Goal: Information Seeking & Learning: Check status

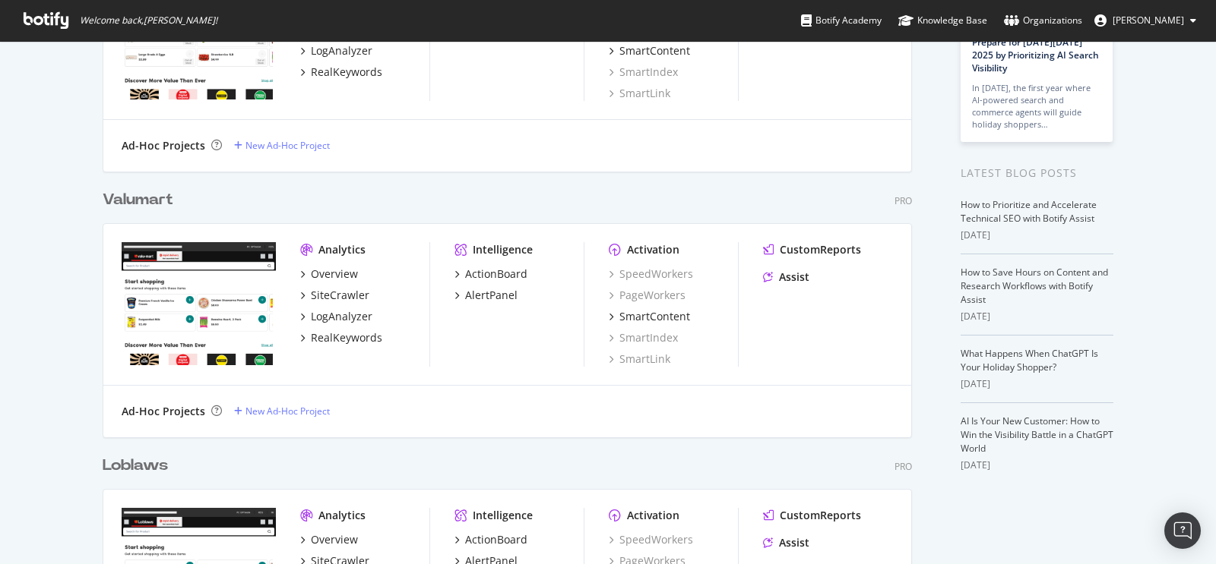
scroll to position [190, 0]
click at [116, 456] on div "Loblaws" at bounding box center [135, 467] width 65 height 22
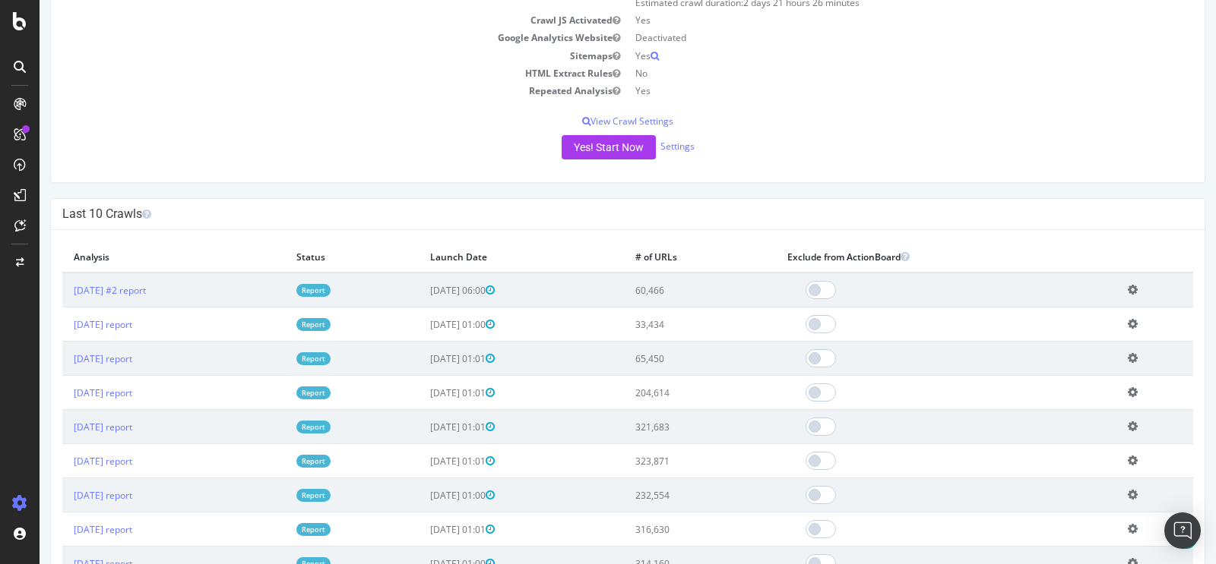
scroll to position [261, 0]
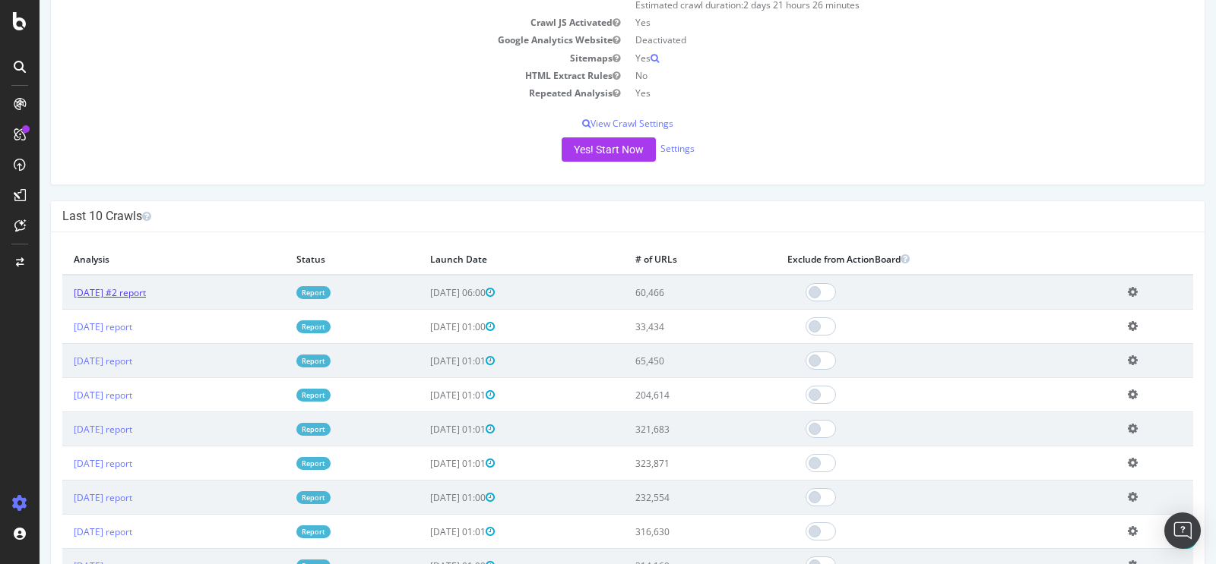
click at [134, 289] on link "2025 Oct. 1st #2 report" at bounding box center [110, 292] width 72 height 13
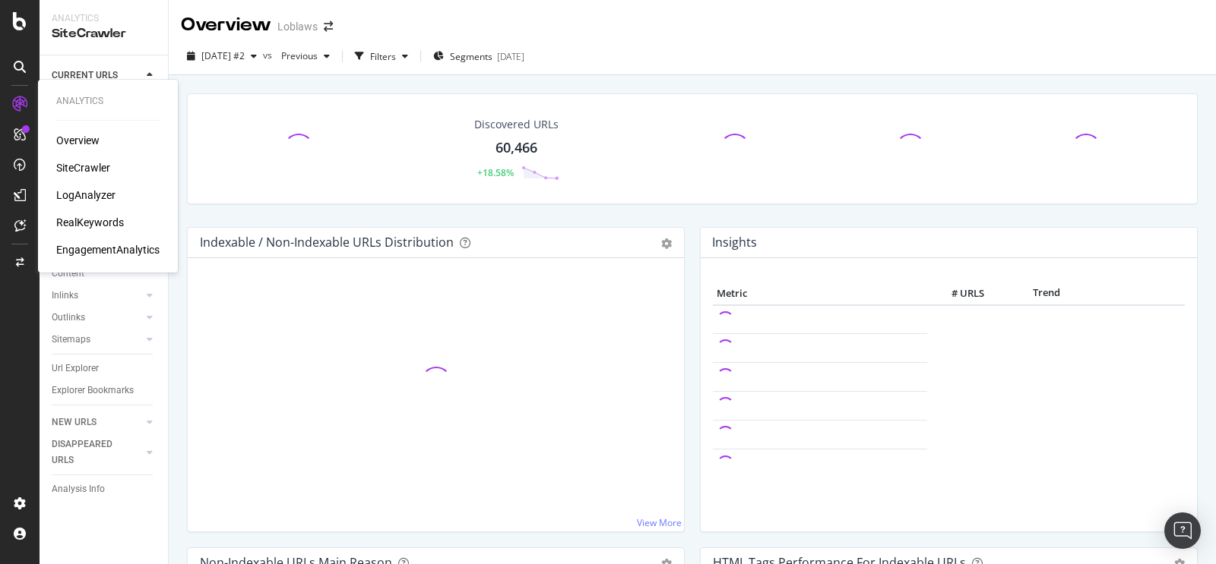
click at [84, 169] on div "SiteCrawler" at bounding box center [83, 167] width 54 height 15
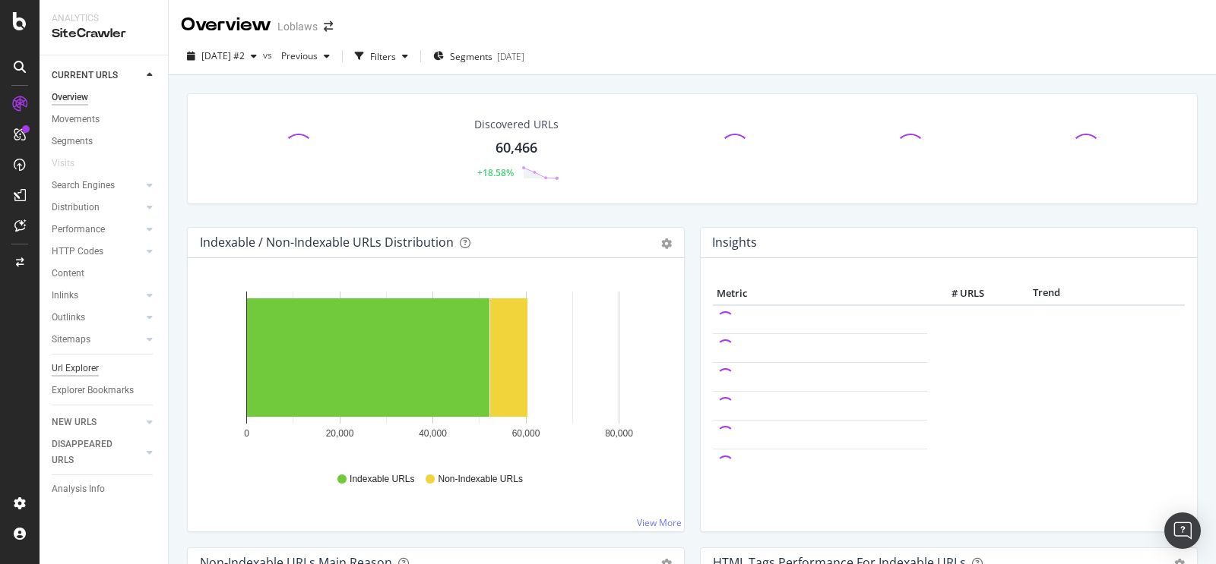
click at [90, 368] on div "Url Explorer" at bounding box center [75, 369] width 47 height 16
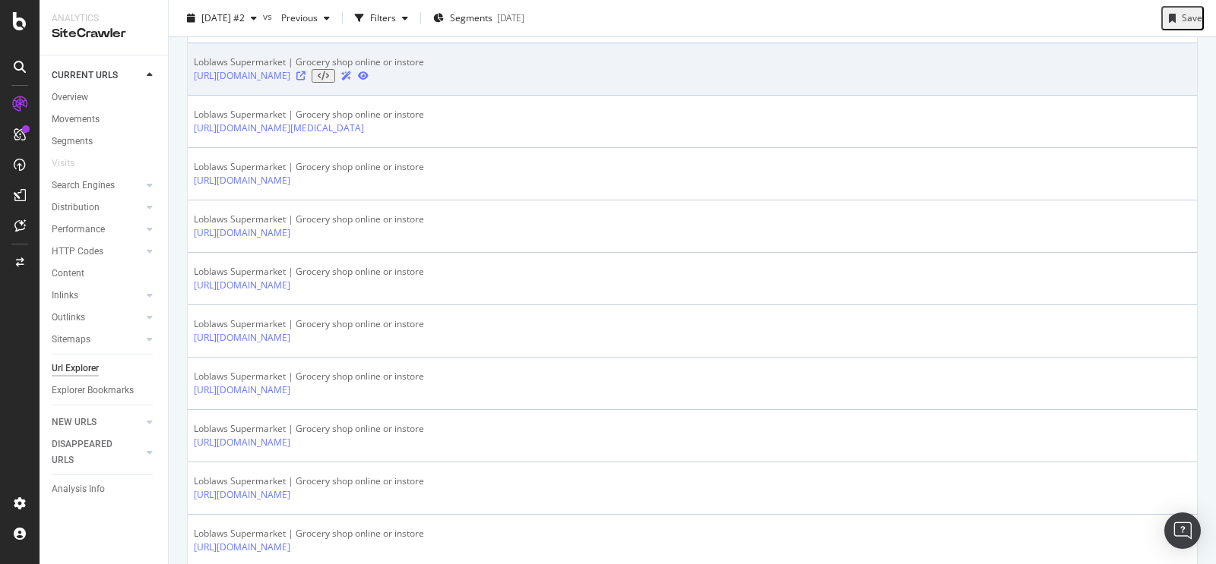
scroll to position [994, 0]
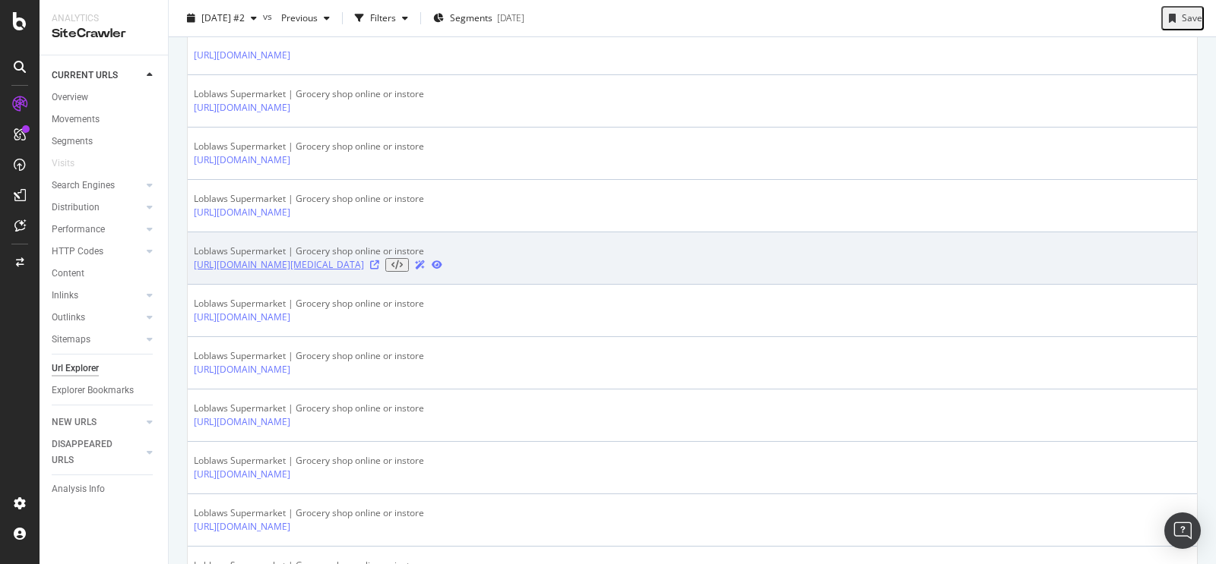
click at [364, 272] on link "[URL][DOMAIN_NAME][MEDICAL_DATA]" at bounding box center [279, 265] width 170 height 14
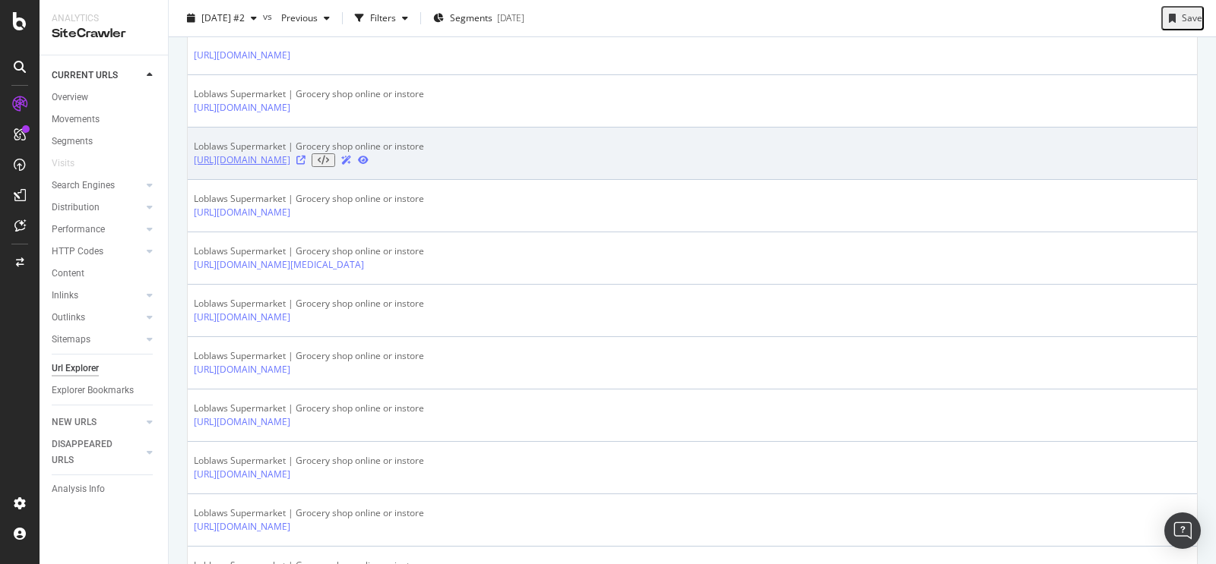
click at [290, 167] on link "https://www.loblaws.ca/en/large-grade-a-eggs/p/20812144001_EA" at bounding box center [242, 160] width 96 height 14
click at [305, 165] on icon at bounding box center [300, 160] width 9 height 9
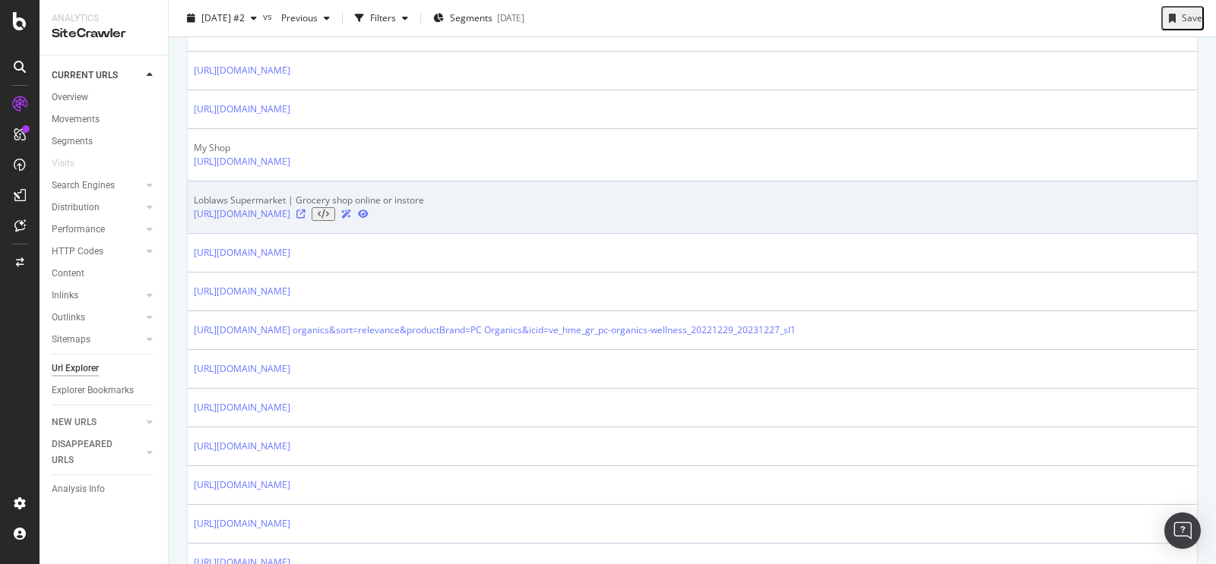
scroll to position [492, 0]
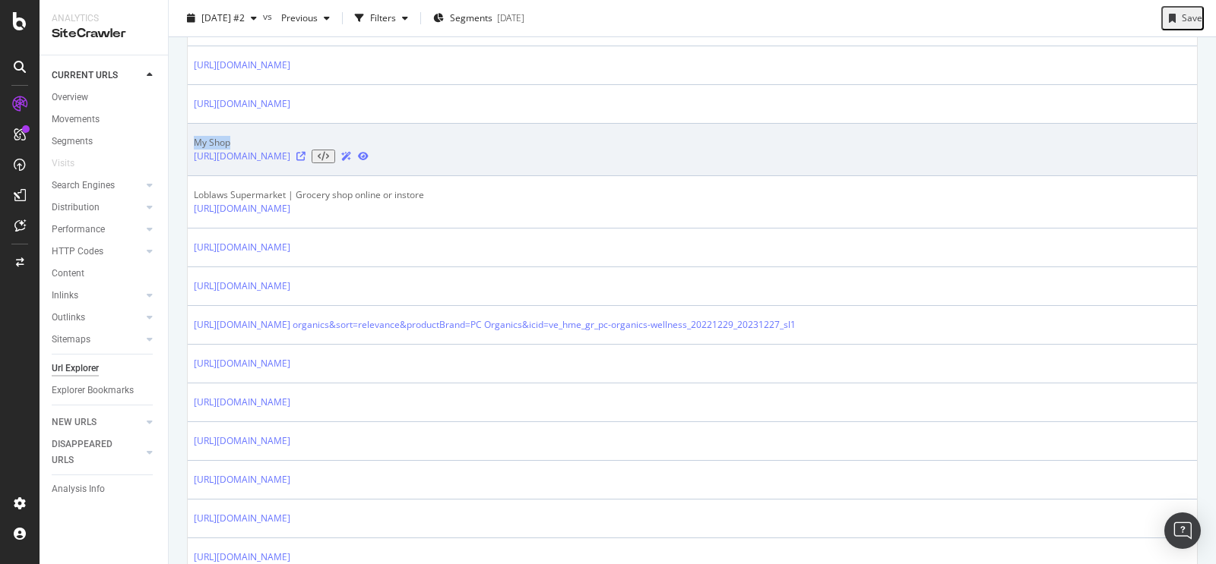
drag, startPoint x: 192, startPoint y: 163, endPoint x: 235, endPoint y: 166, distance: 42.6
click at [235, 166] on td "My Shop https://www.loblaws.ca/en/collection/my-shop?navid=flyout-L1-my-shop-no…" at bounding box center [692, 150] width 1009 height 52
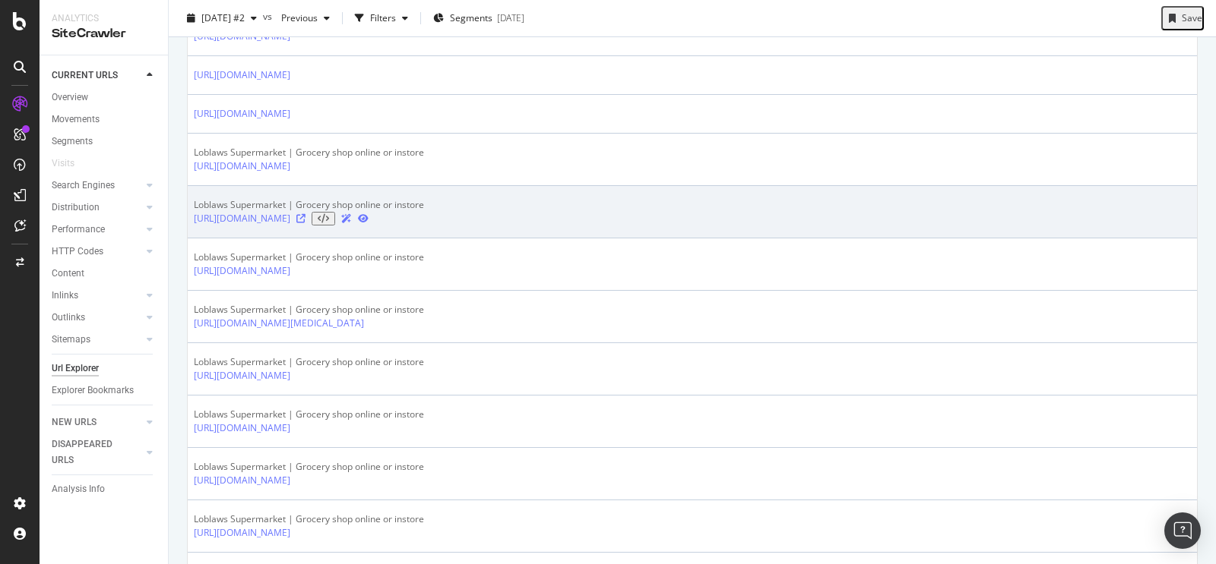
scroll to position [975, 0]
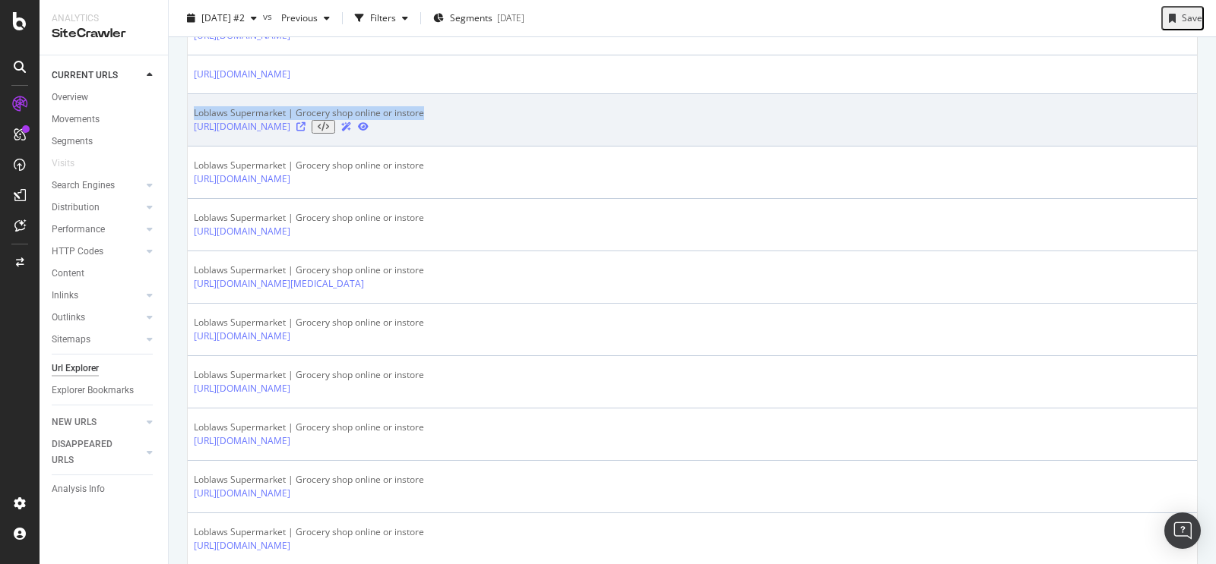
drag, startPoint x: 192, startPoint y: 160, endPoint x: 451, endPoint y: 156, distance: 258.4
click at [451, 147] on td "Loblaws Supermarket | Grocery shop online or instore https://www.loblaws.ca/en/…" at bounding box center [692, 120] width 1009 height 52
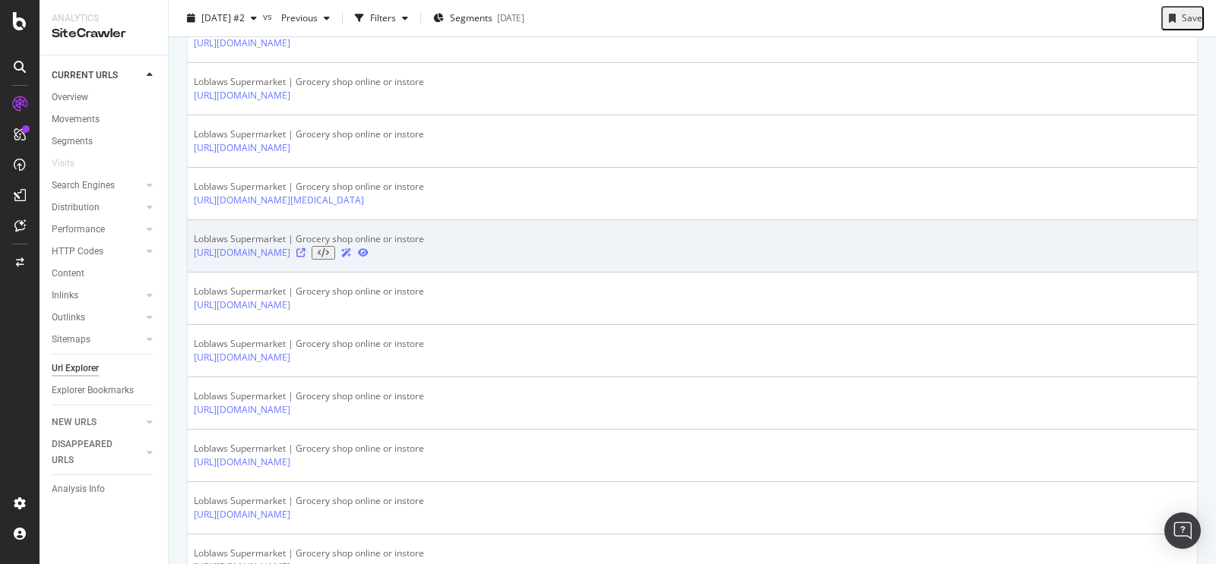
scroll to position [1055, 0]
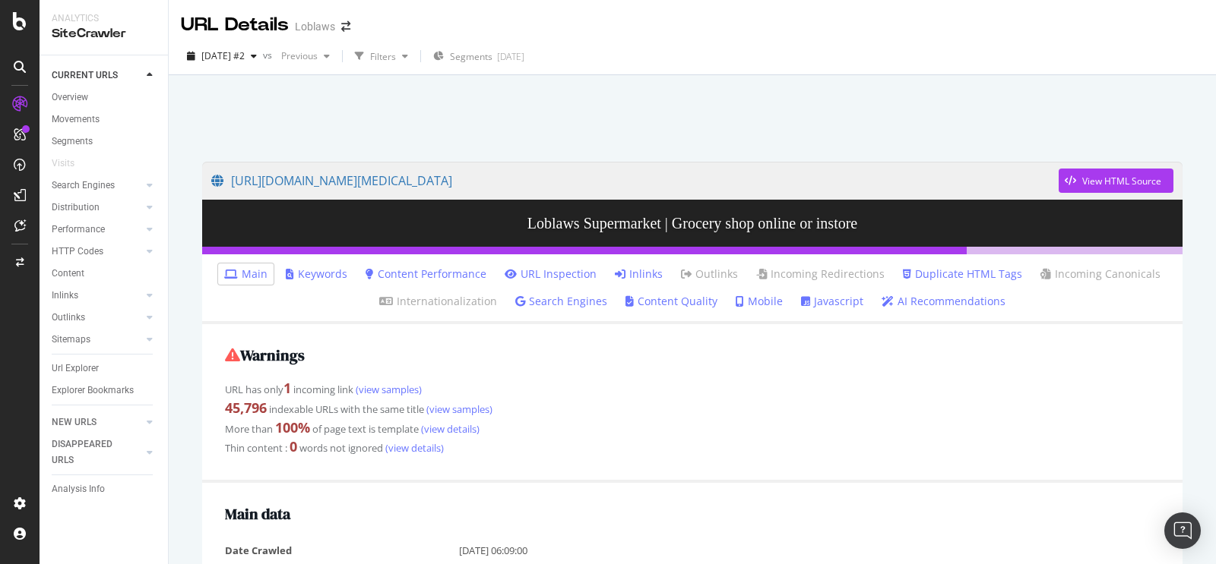
click at [827, 302] on link "Javascript" at bounding box center [832, 301] width 62 height 15
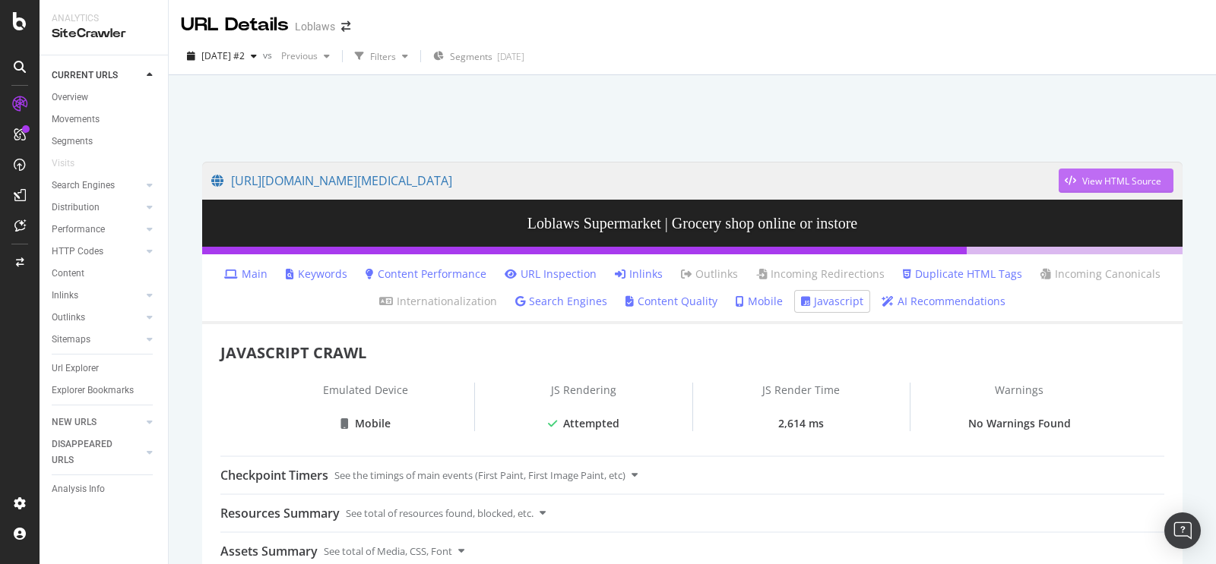
click at [1121, 179] on div "View HTML Source" at bounding box center [1121, 181] width 79 height 13
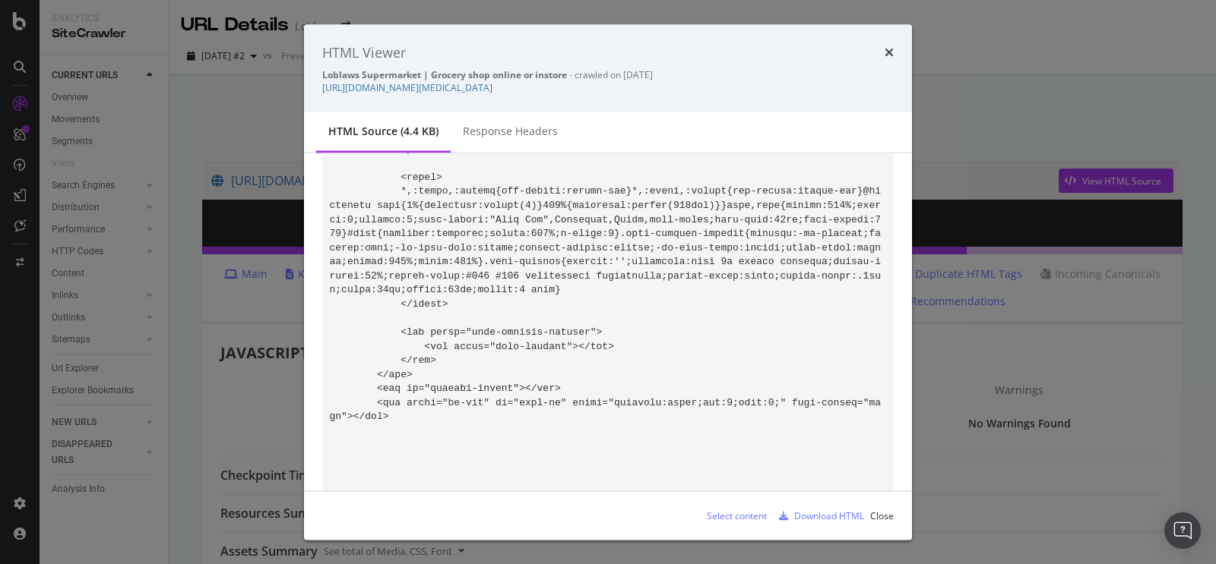
scroll to position [1449, 0]
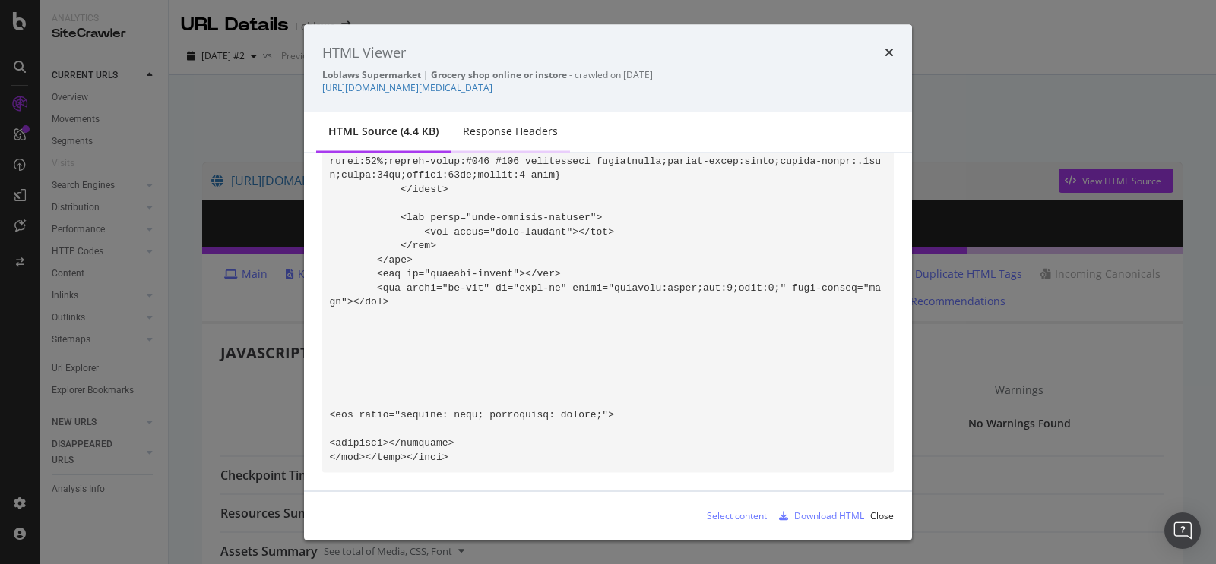
click at [497, 142] on div "Response Headers" at bounding box center [510, 133] width 119 height 42
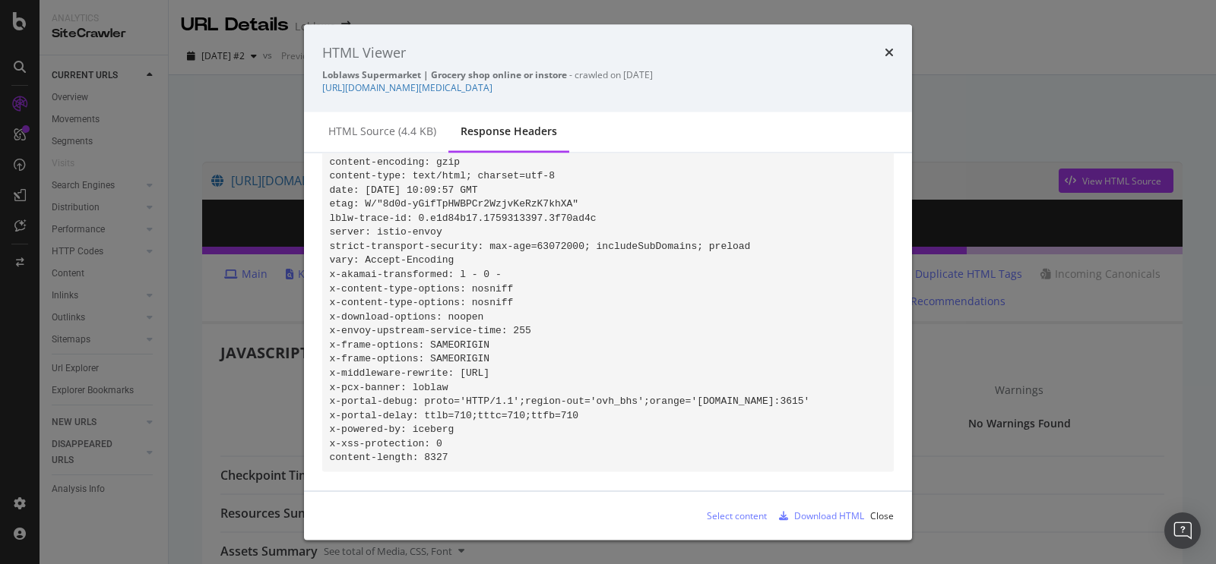
scroll to position [80, 0]
click at [393, 128] on div "HTML source (4.4 KB)" at bounding box center [382, 131] width 108 height 15
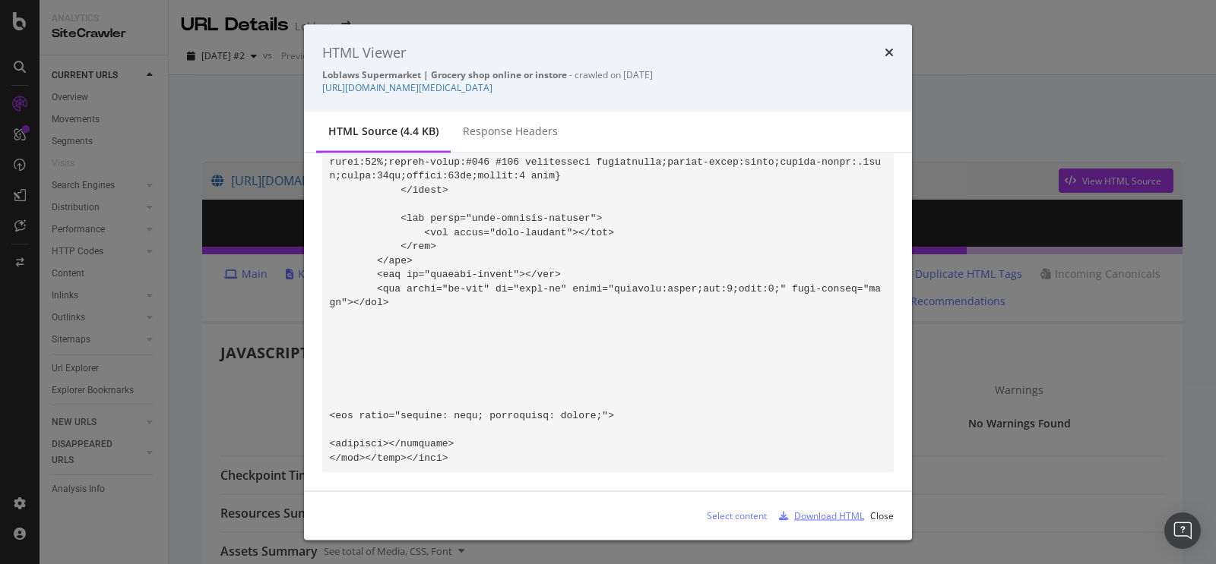
click at [814, 514] on div "Download HTML" at bounding box center [829, 515] width 70 height 13
click at [884, 50] on icon "times" at bounding box center [888, 52] width 9 height 12
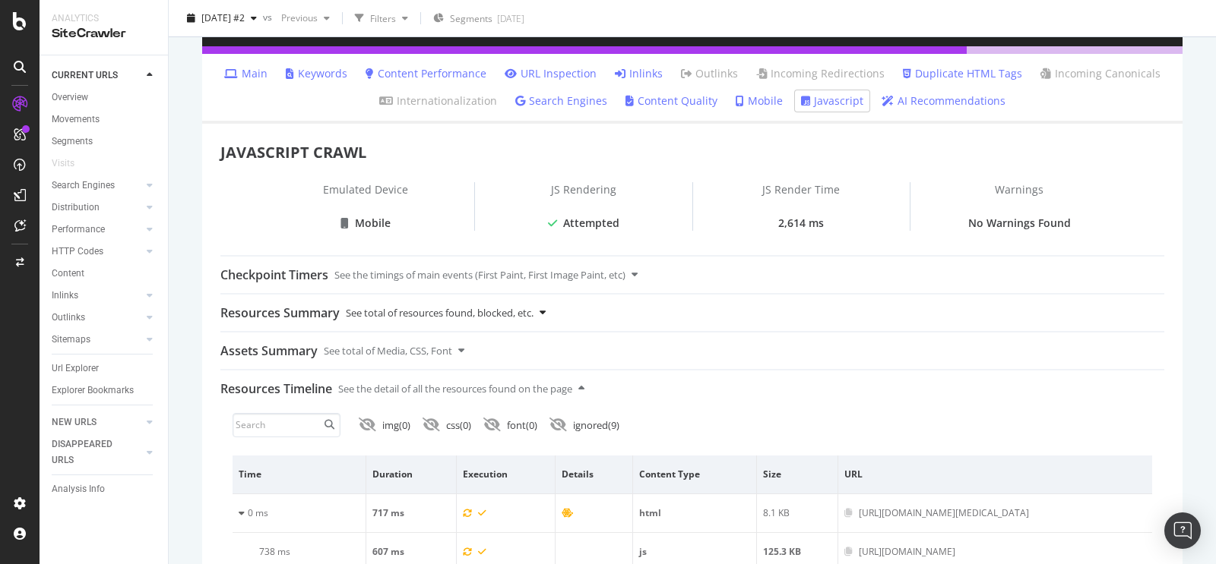
scroll to position [0, 0]
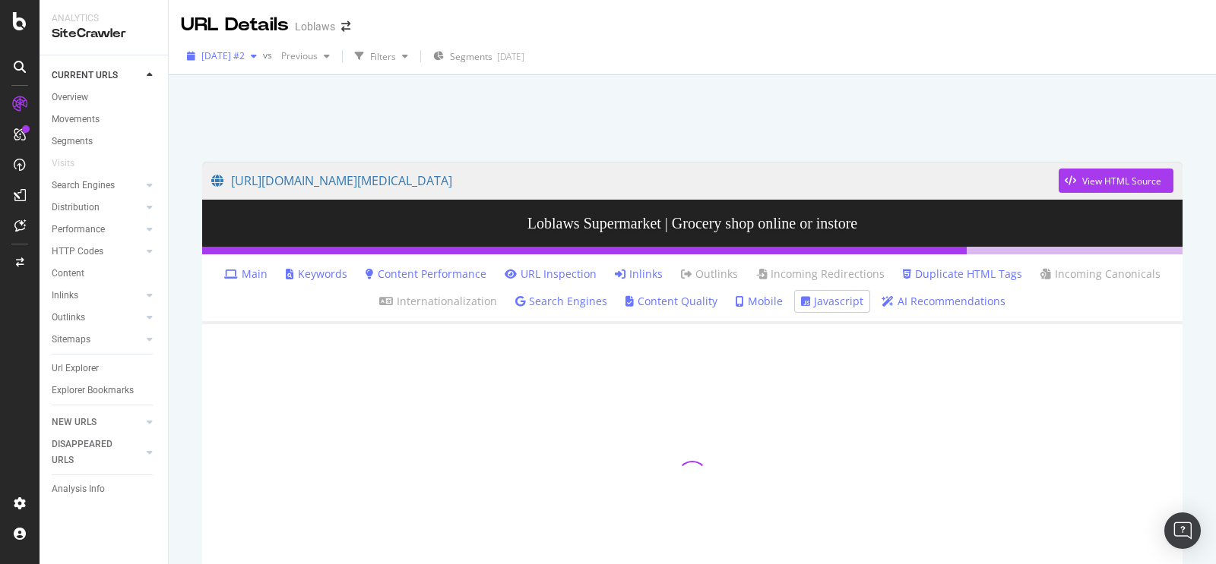
click at [245, 55] on span "[DATE] #2" at bounding box center [222, 55] width 43 height 13
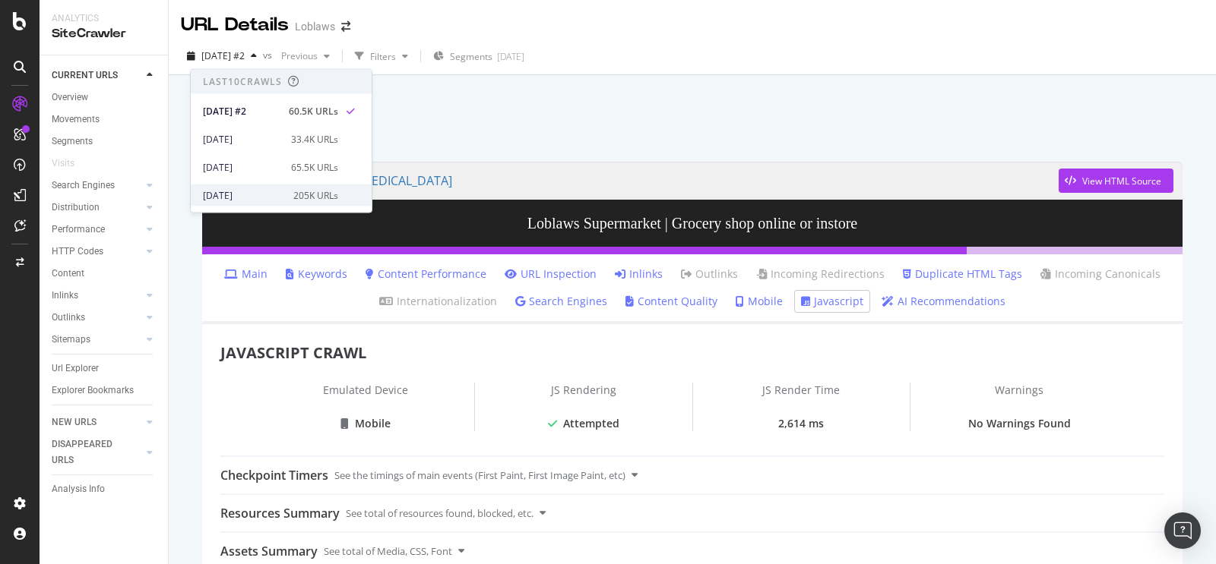
click at [321, 195] on div "205K URLs" at bounding box center [315, 195] width 45 height 14
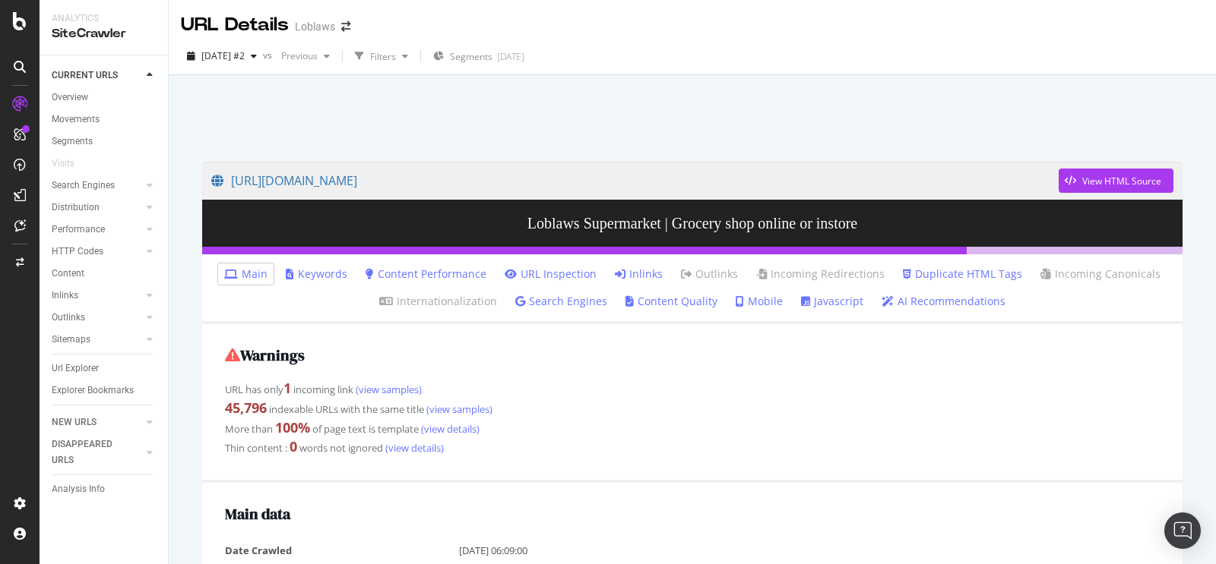
click at [814, 310] on li "Javascript" at bounding box center [832, 301] width 74 height 21
click at [814, 305] on link "Javascript" at bounding box center [832, 301] width 62 height 15
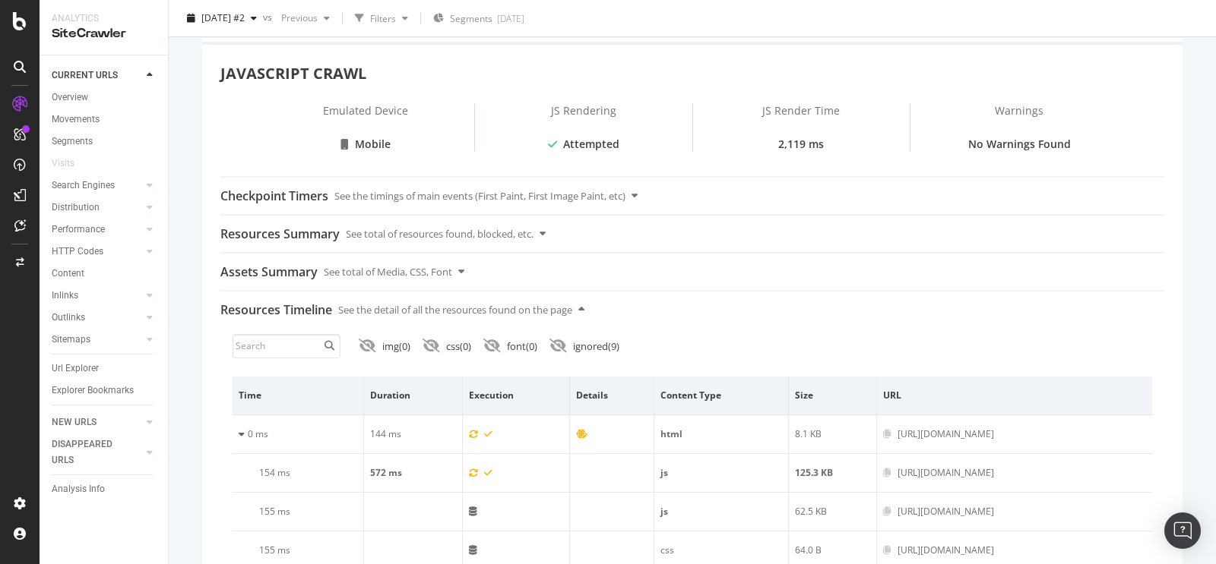
scroll to position [286, 0]
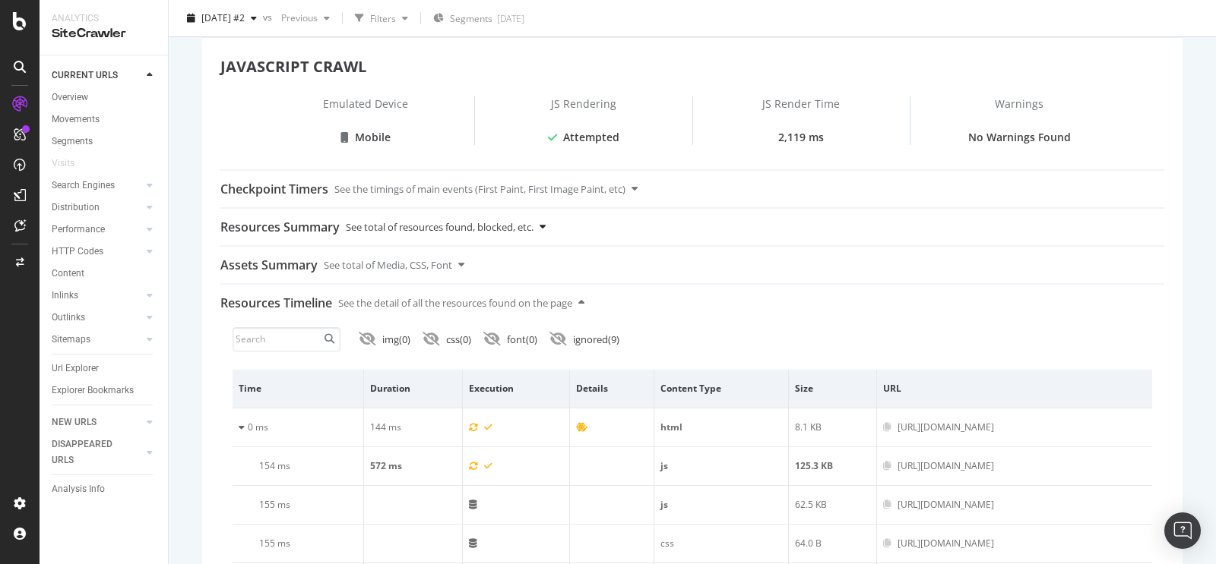
click at [542, 229] on div "Resources Summary See total of resources found, blocked, etc." at bounding box center [692, 227] width 944 height 36
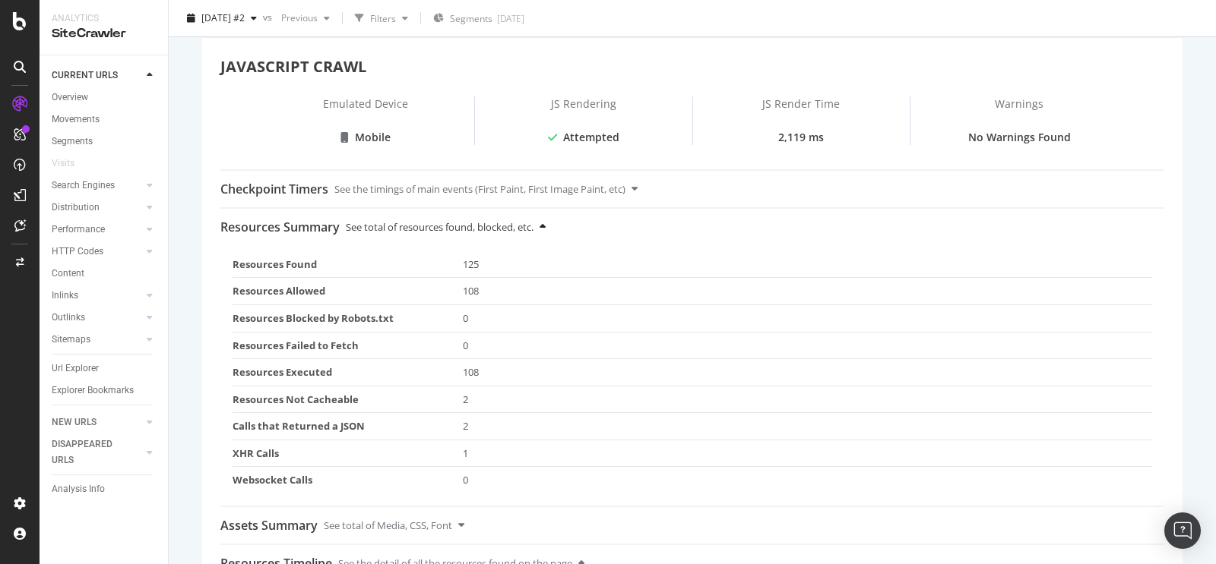
click at [542, 230] on div "Resources Summary See total of resources found, blocked, etc." at bounding box center [692, 227] width 944 height 36
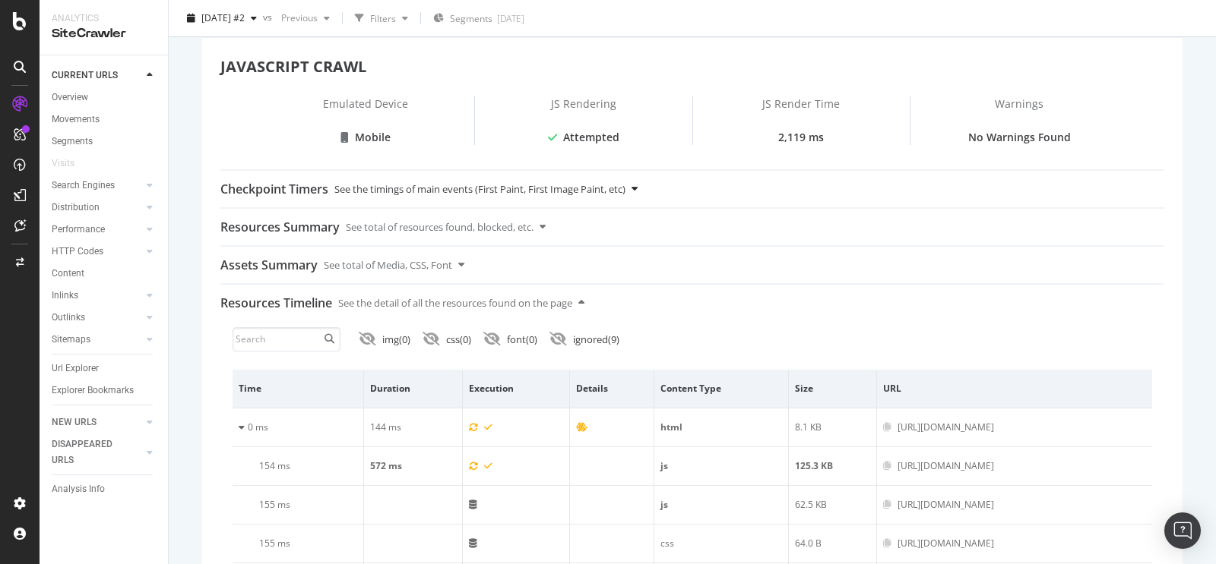
click at [584, 202] on div "See the timings of main events (First Paint, First Image Paint, etc)" at bounding box center [479, 189] width 291 height 36
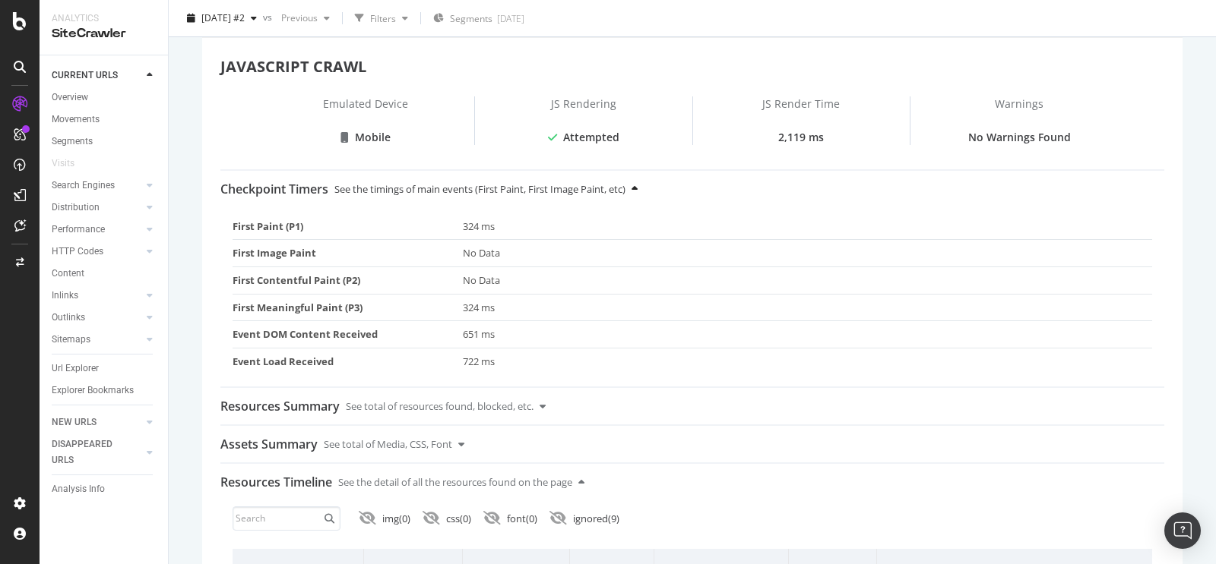
click at [584, 202] on div "See the timings of main events (First Paint, First Image Paint, etc)" at bounding box center [479, 189] width 291 height 36
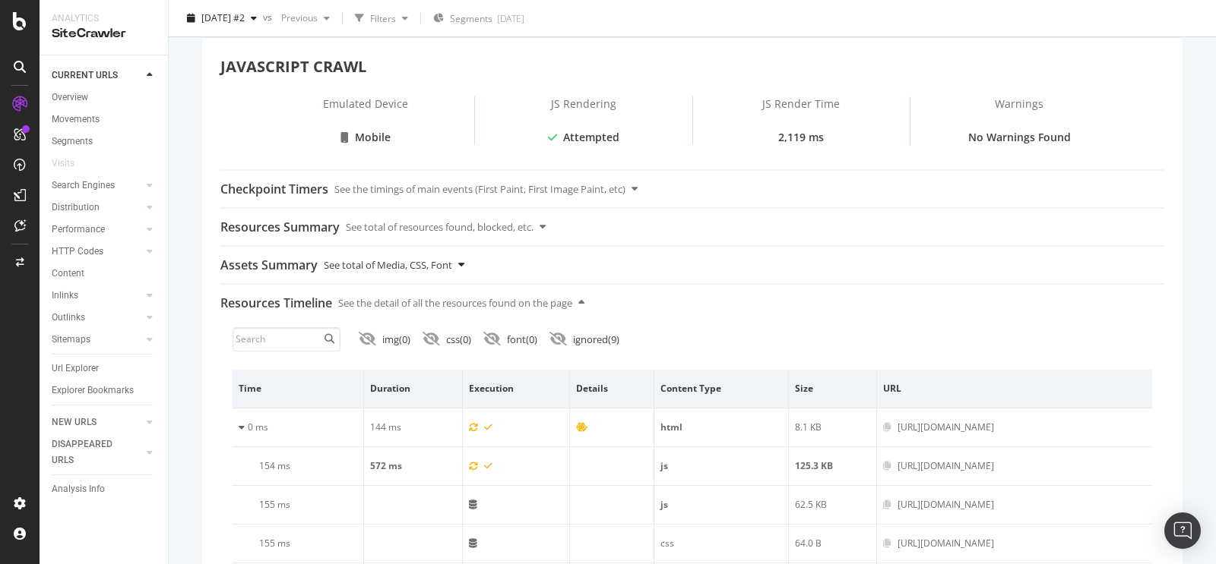
click at [490, 265] on div "Assets Summary See total of Media, CSS, Font" at bounding box center [692, 265] width 944 height 36
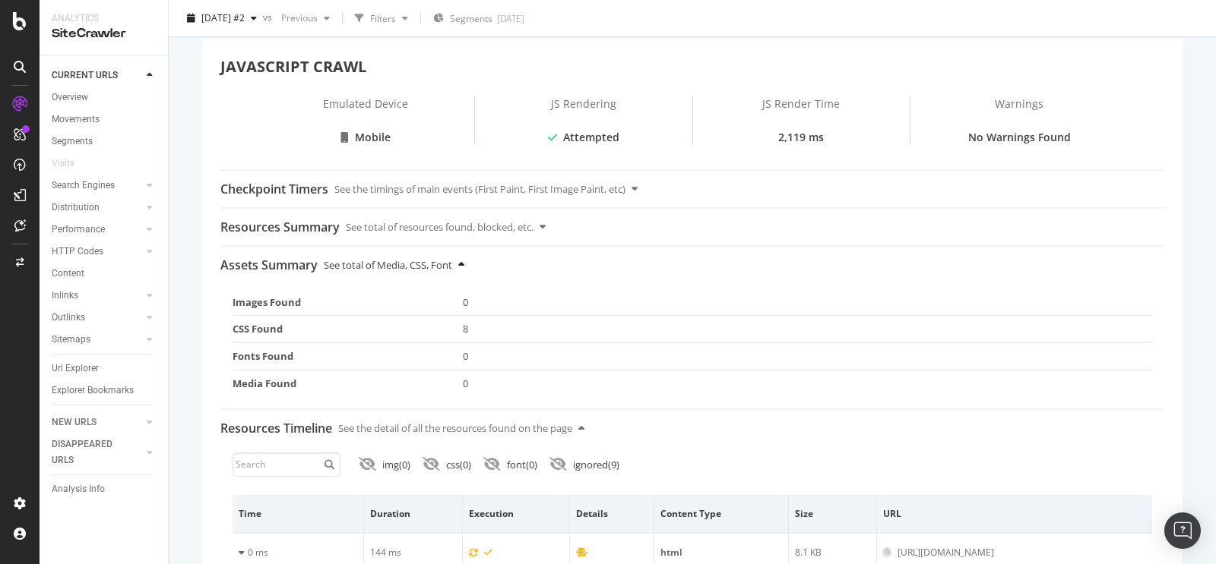
click at [490, 265] on div "Assets Summary See total of Media, CSS, Font" at bounding box center [692, 265] width 944 height 36
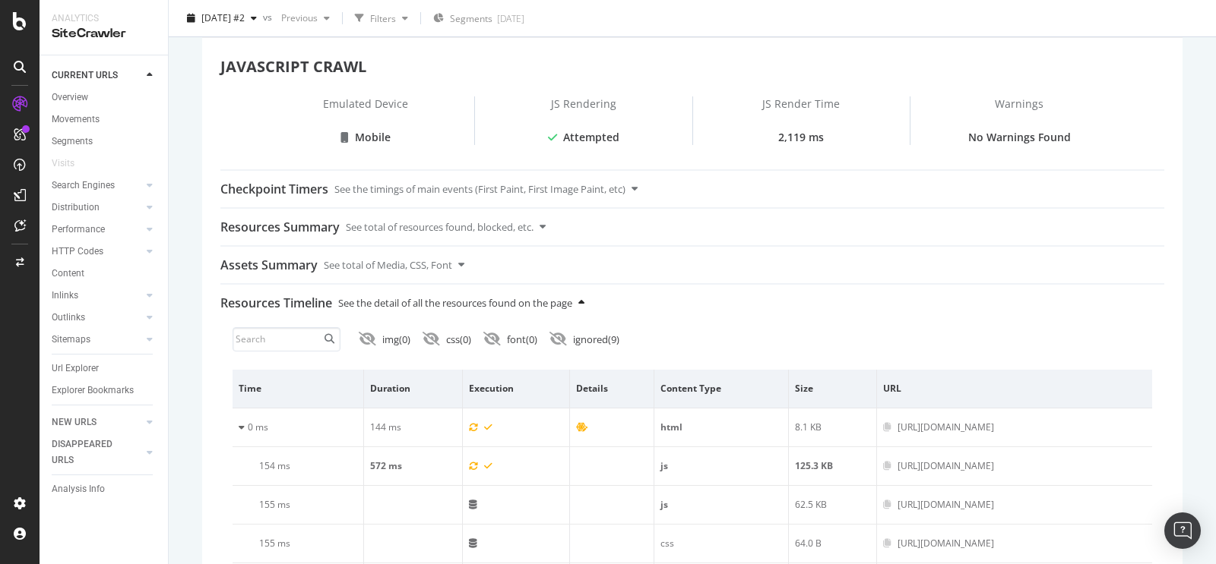
click at [494, 290] on div "See the detail of all the resources found on the page" at bounding box center [455, 303] width 234 height 36
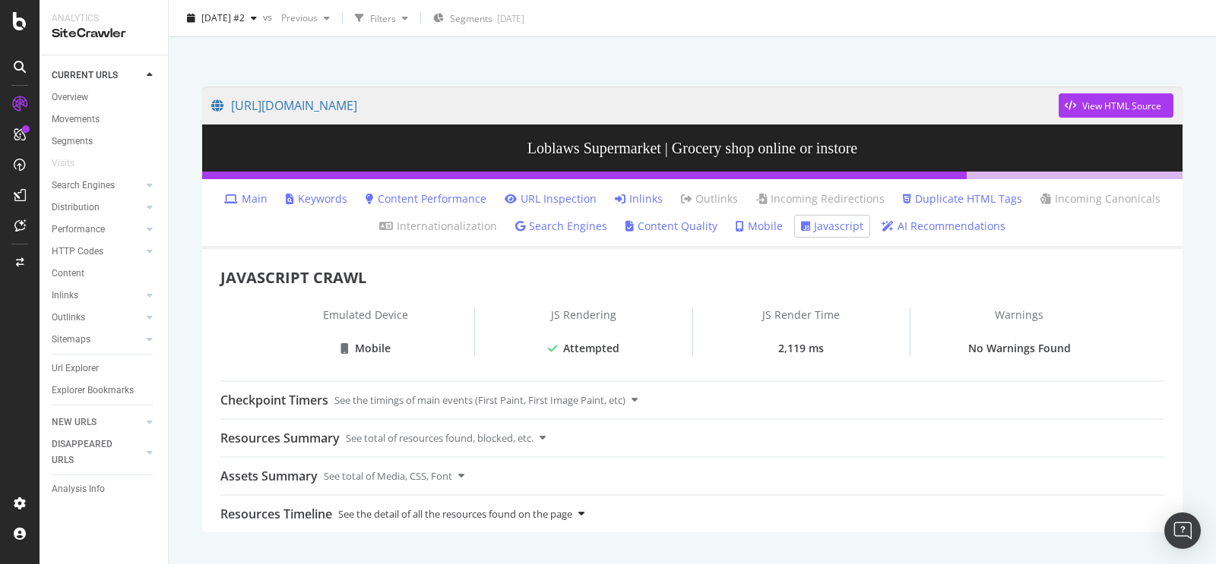
scroll to position [74, 0]
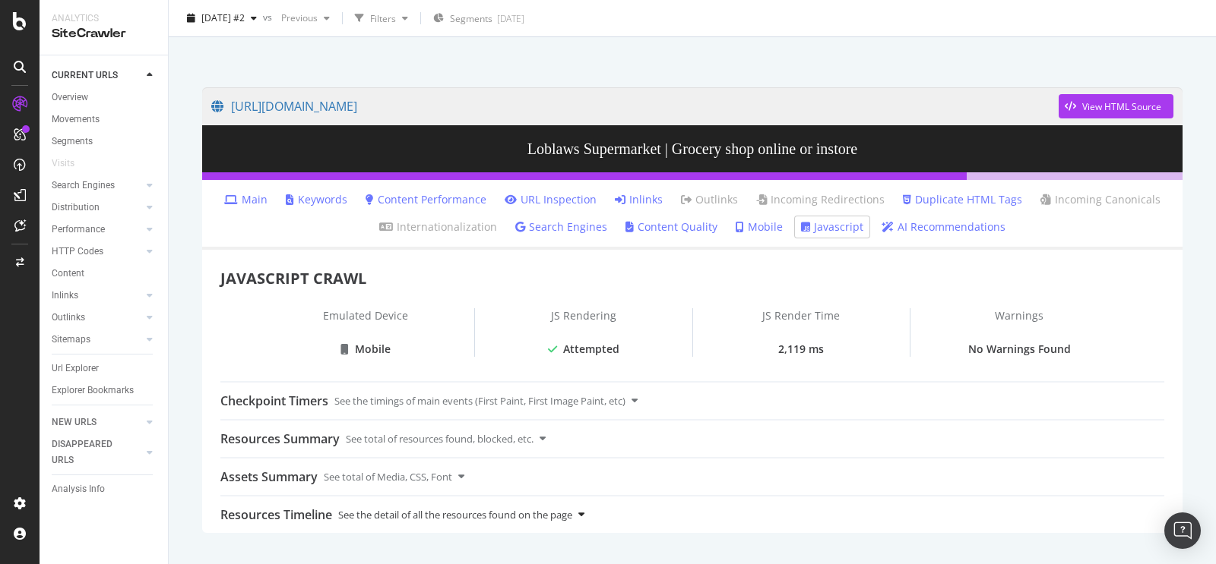
click at [552, 510] on div "See the detail of all the resources found on the page" at bounding box center [455, 515] width 234 height 36
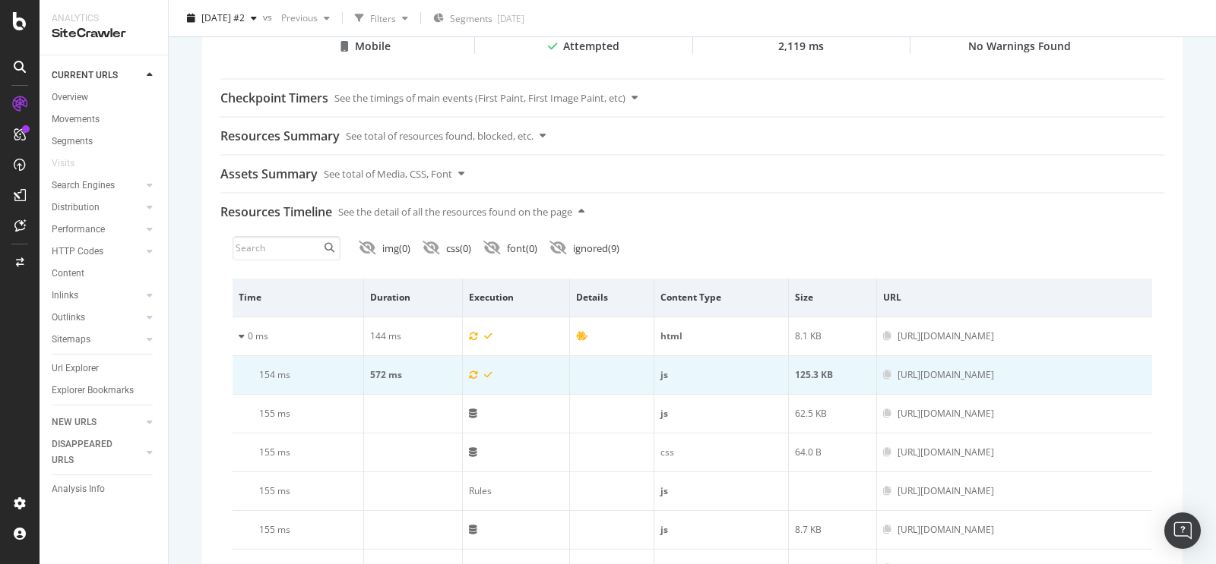
scroll to position [375, 0]
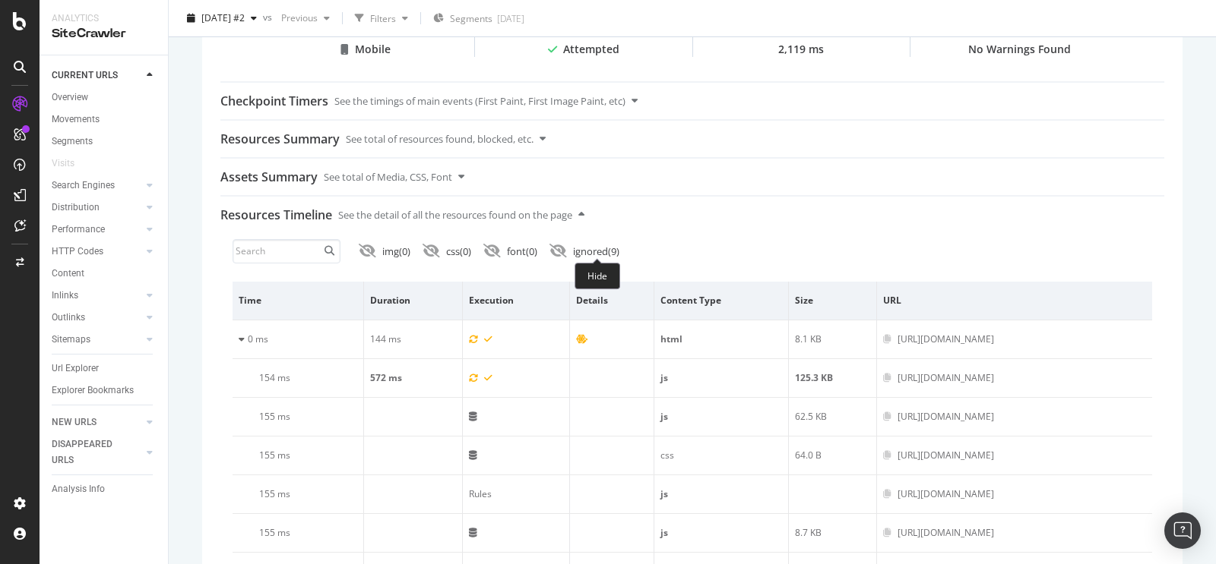
click at [610, 245] on div "ignored ( 9 )" at bounding box center [596, 252] width 46 height 14
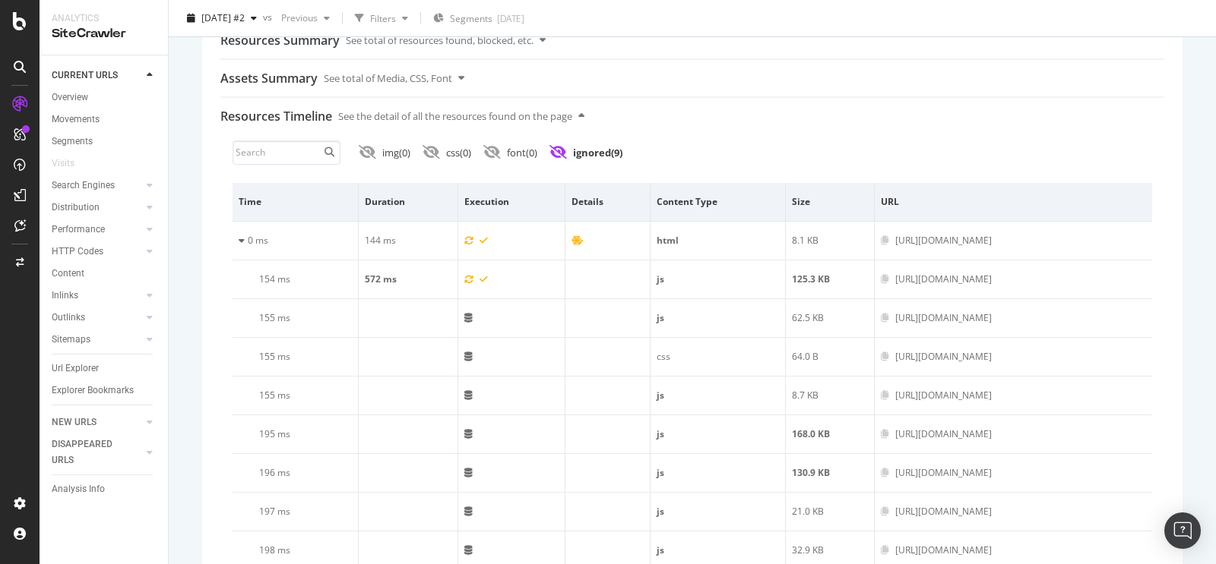
click at [599, 141] on div "img ( 0 ) css ( 0 ) font ( 0 ) ignored ( 9 )" at bounding box center [691, 153] width 919 height 24
click at [594, 151] on div "ignored ( 9 )" at bounding box center [597, 153] width 49 height 14
click at [527, 151] on div "font ( 0 )" at bounding box center [522, 153] width 30 height 14
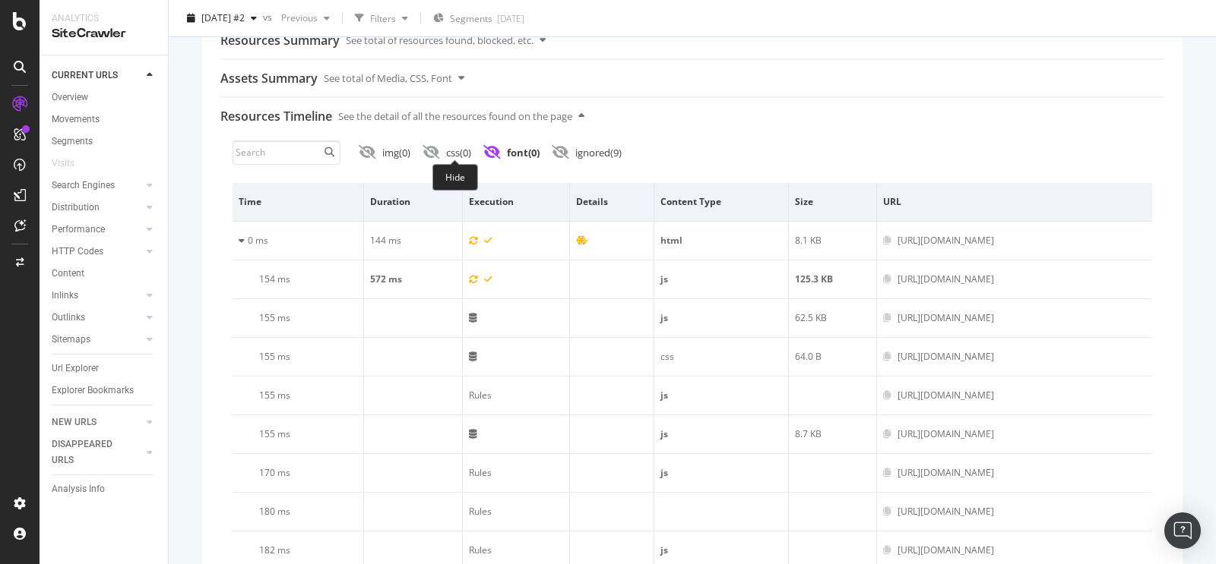
click at [463, 153] on div "css ( 0 )" at bounding box center [458, 153] width 25 height 14
click at [396, 149] on div "img ( 0 )" at bounding box center [396, 153] width 28 height 14
click at [396, 149] on div "img ( 0 )" at bounding box center [397, 153] width 30 height 14
click at [438, 151] on icon at bounding box center [430, 153] width 17 height 14
click at [485, 152] on icon at bounding box center [491, 153] width 17 height 14
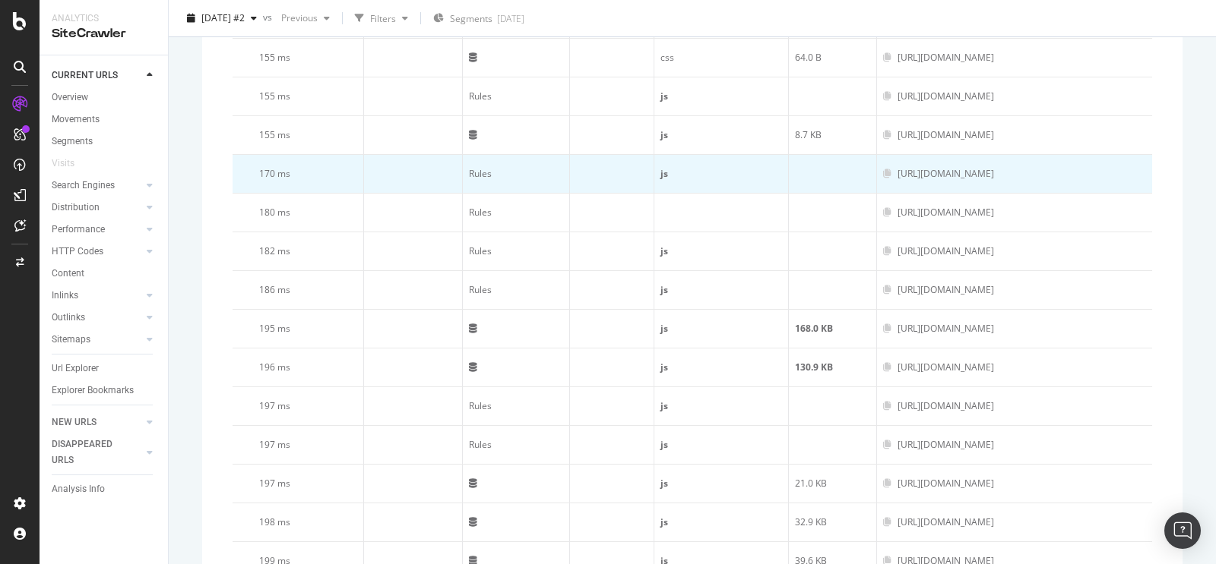
scroll to position [0, 0]
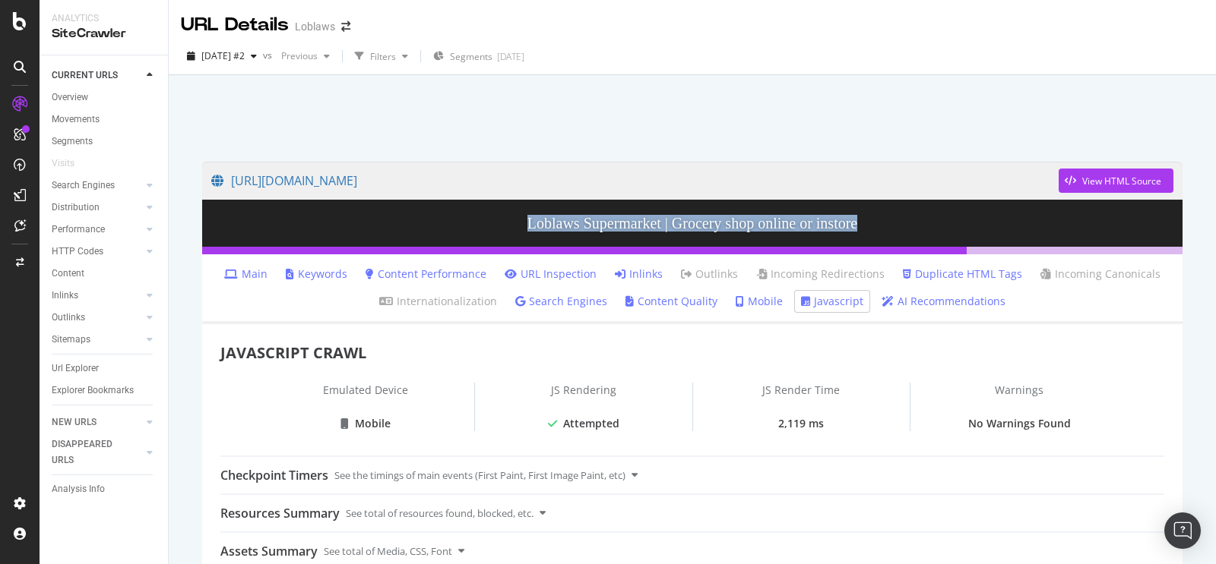
drag, startPoint x: 495, startPoint y: 216, endPoint x: 874, endPoint y: 230, distance: 378.6
click at [874, 230] on h3 "Loblaws Supermarket | Grocery shop online or instore" at bounding box center [692, 223] width 980 height 47
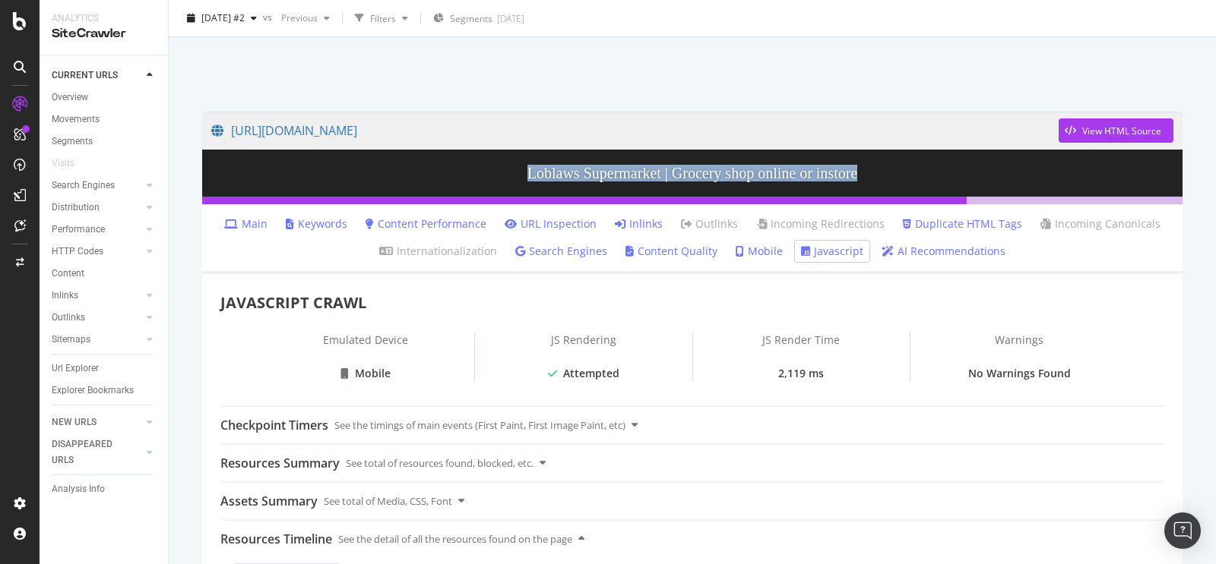
scroll to position [58, 0]
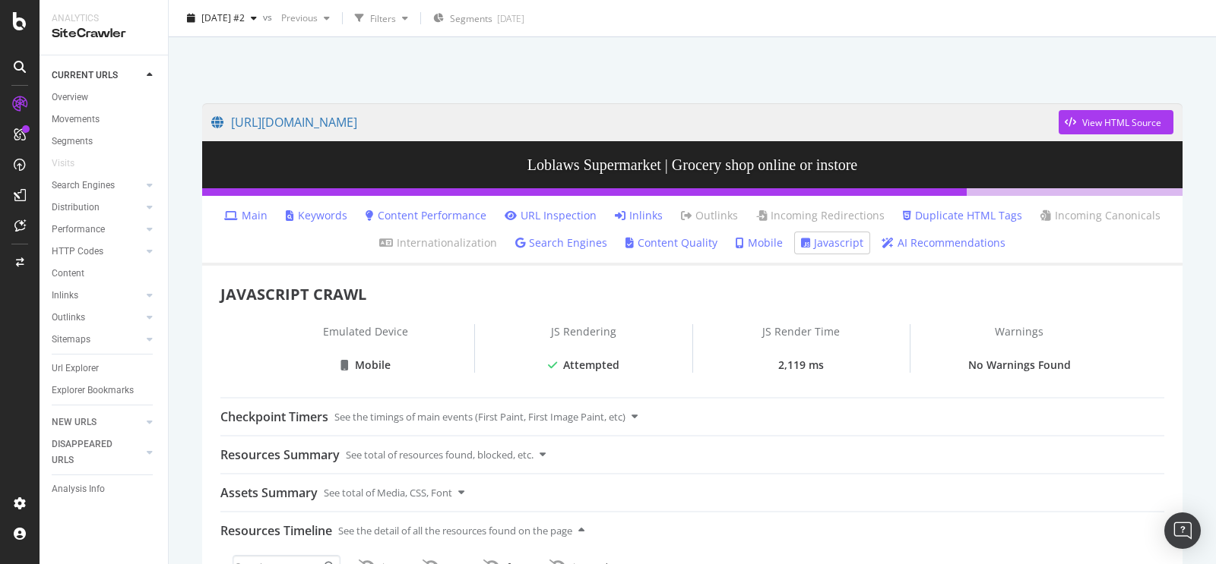
click at [812, 33] on div "2025 Oct. 1st #2 vs Previous Filters Segments 2025-07-25" at bounding box center [692, 21] width 1047 height 30
click at [1121, 112] on div "View HTML Source" at bounding box center [1109, 122] width 103 height 23
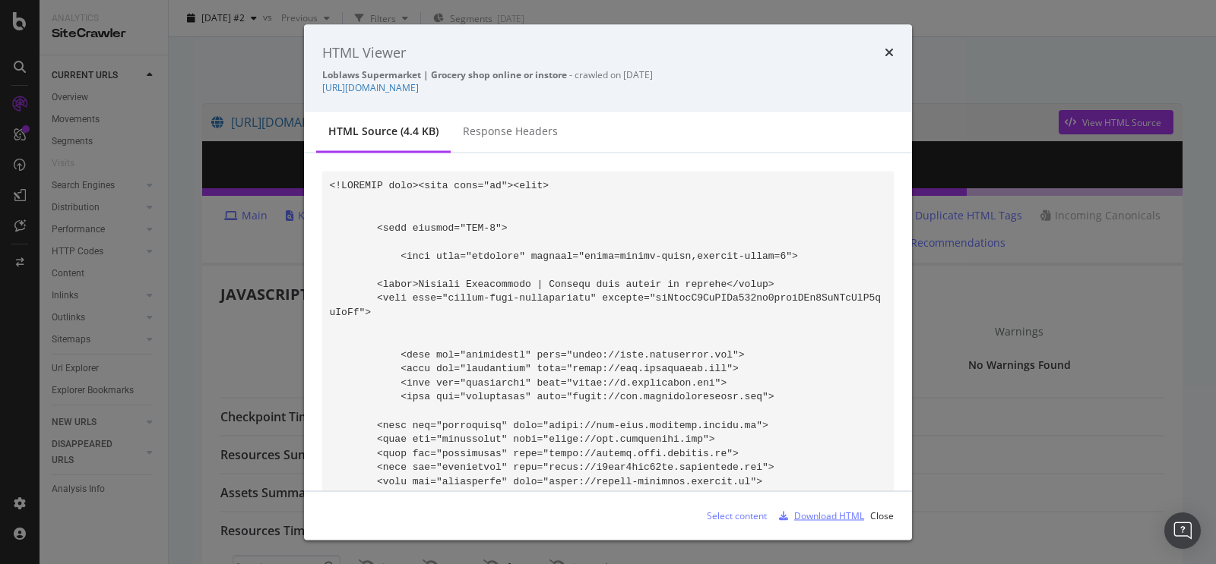
click at [839, 517] on div "Download HTML" at bounding box center [829, 515] width 70 height 13
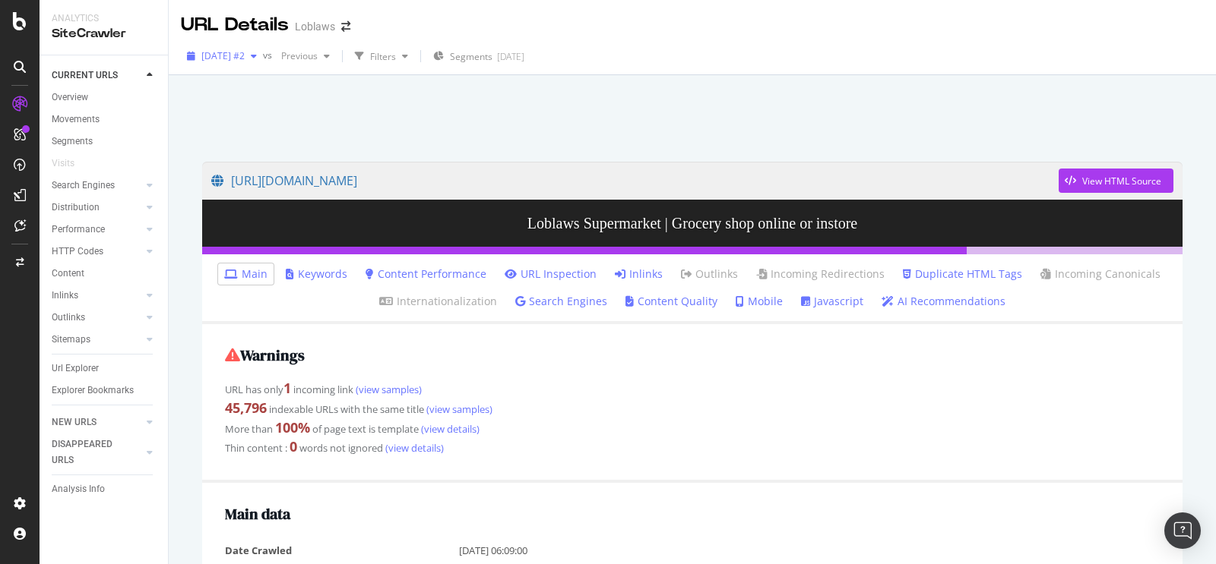
click at [245, 62] on span "[DATE] #2" at bounding box center [222, 55] width 43 height 13
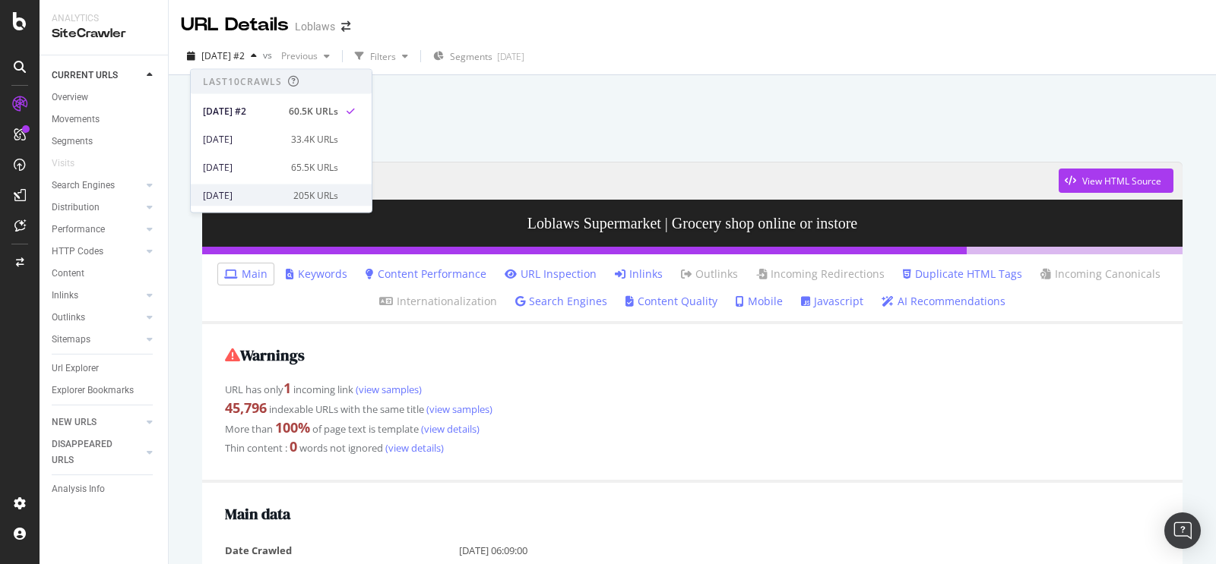
click at [272, 202] on div "[DATE] 205K URLs" at bounding box center [281, 196] width 181 height 22
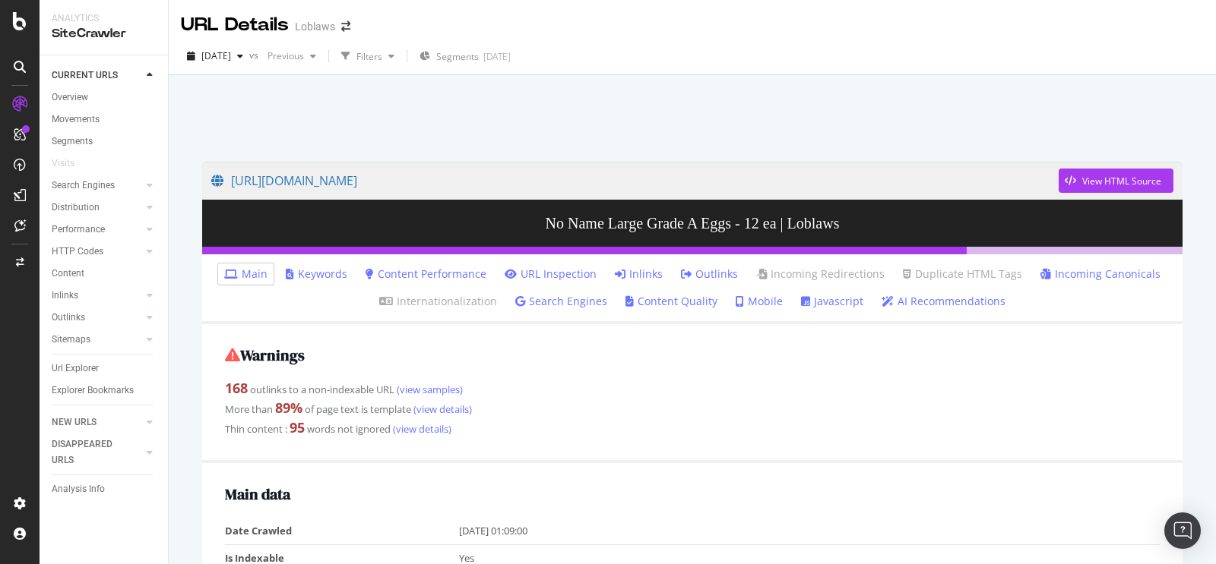
click at [805, 300] on link "Javascript" at bounding box center [832, 301] width 62 height 15
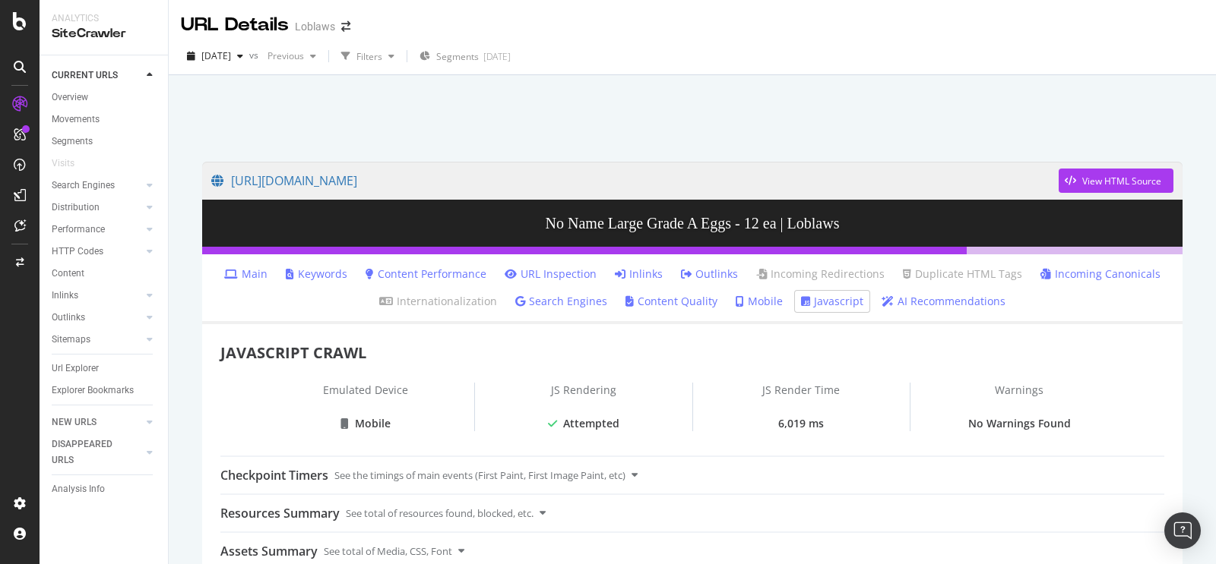
click at [718, 134] on div at bounding box center [692, 114] width 1010 height 65
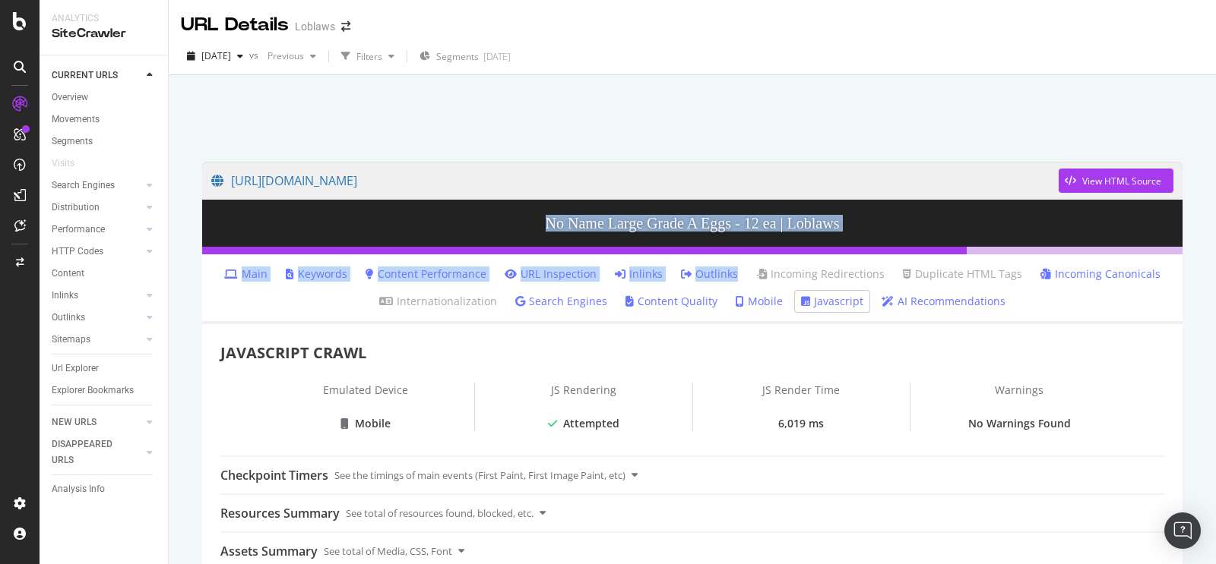
drag, startPoint x: 517, startPoint y: 223, endPoint x: 864, endPoint y: 257, distance: 348.0
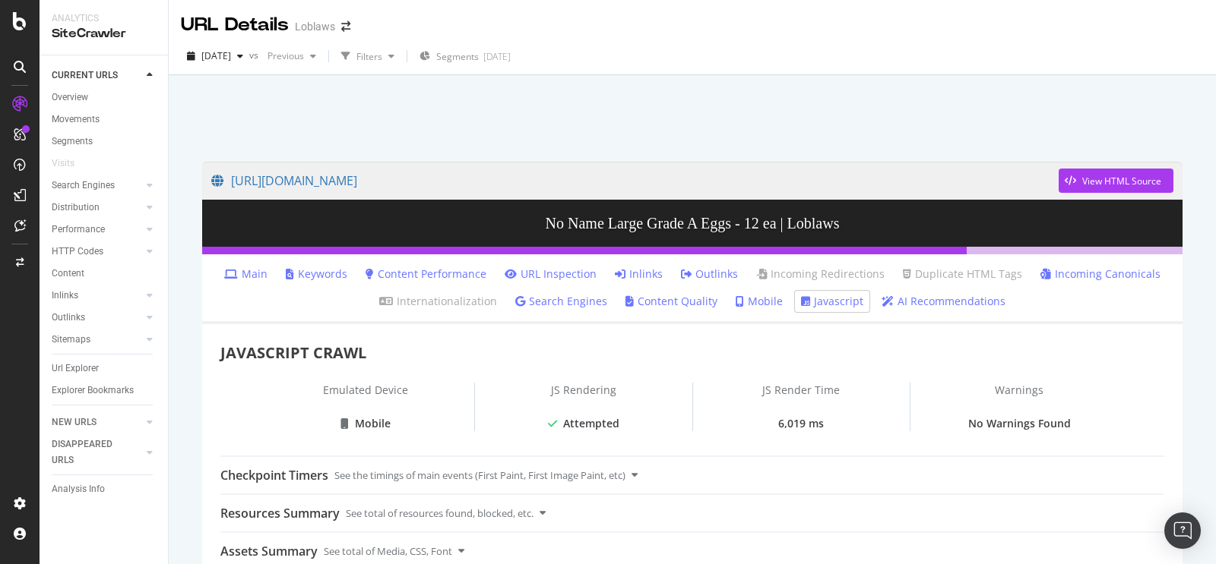
click at [811, 104] on div at bounding box center [692, 114] width 1010 height 65
click at [1092, 190] on div "View HTML Source" at bounding box center [1109, 180] width 103 height 23
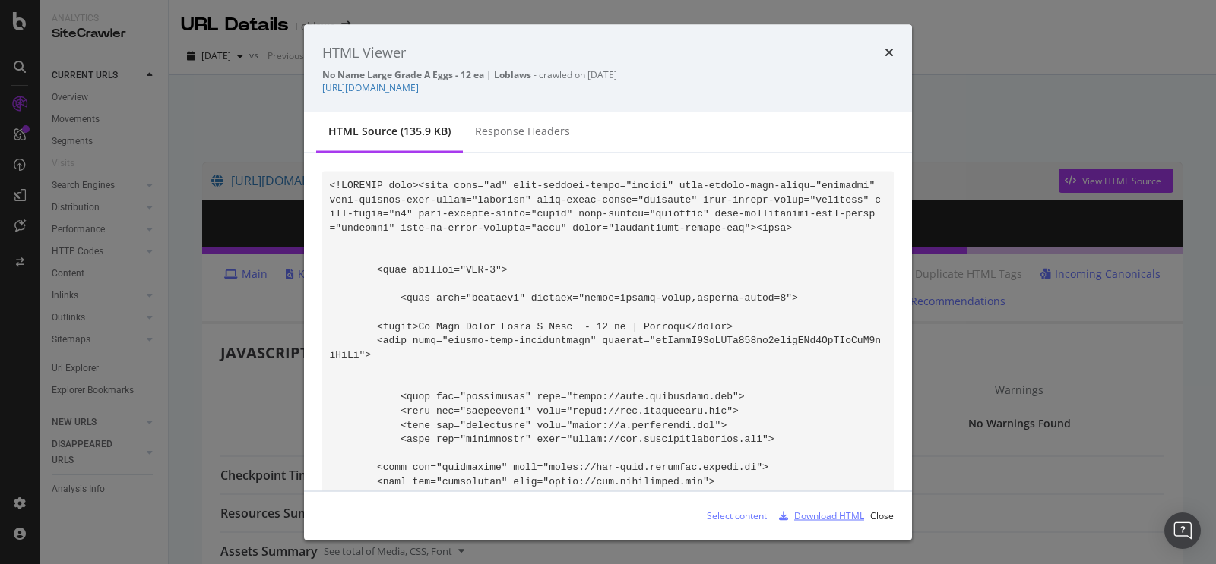
click at [825, 520] on div "Download HTML" at bounding box center [829, 515] width 70 height 13
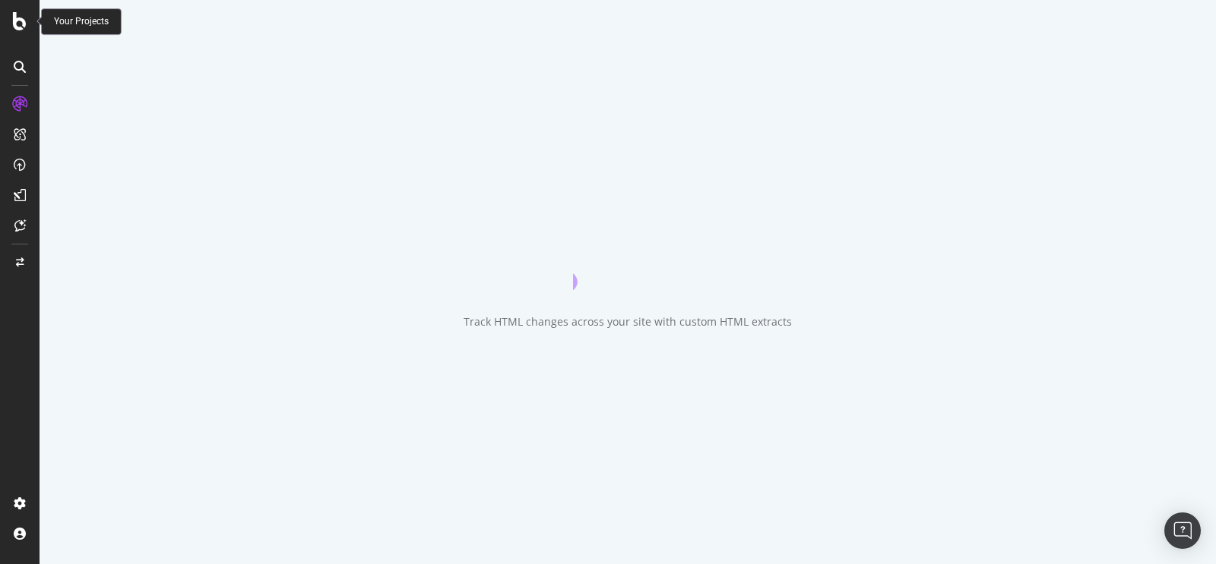
click at [21, 22] on icon at bounding box center [20, 21] width 14 height 18
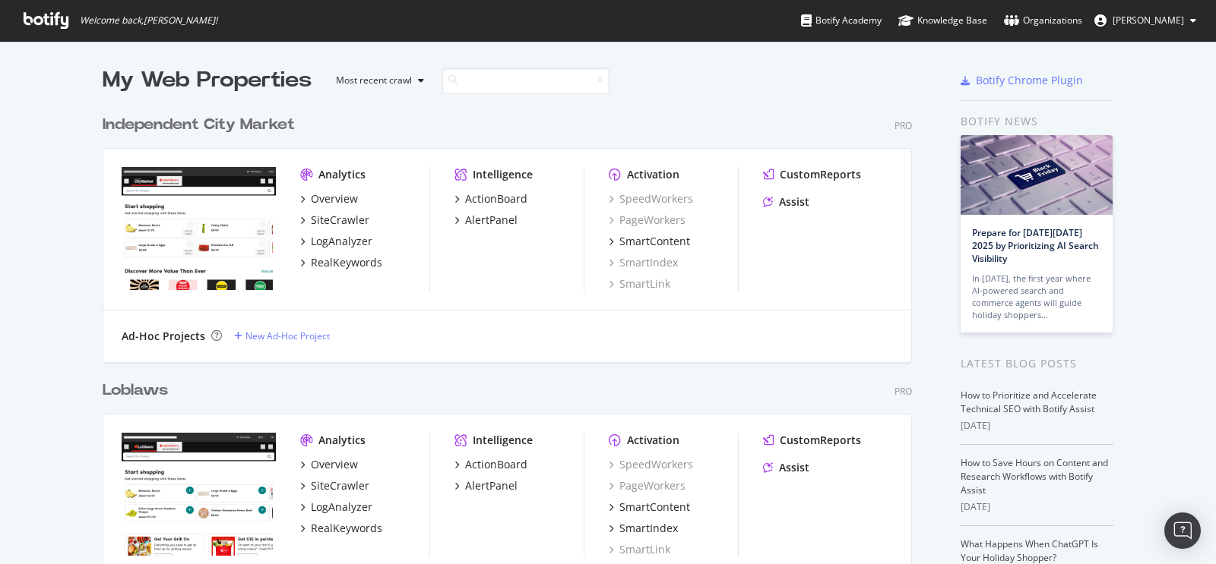
scroll to position [2801, 808]
click at [522, 87] on input at bounding box center [525, 81] width 167 height 27
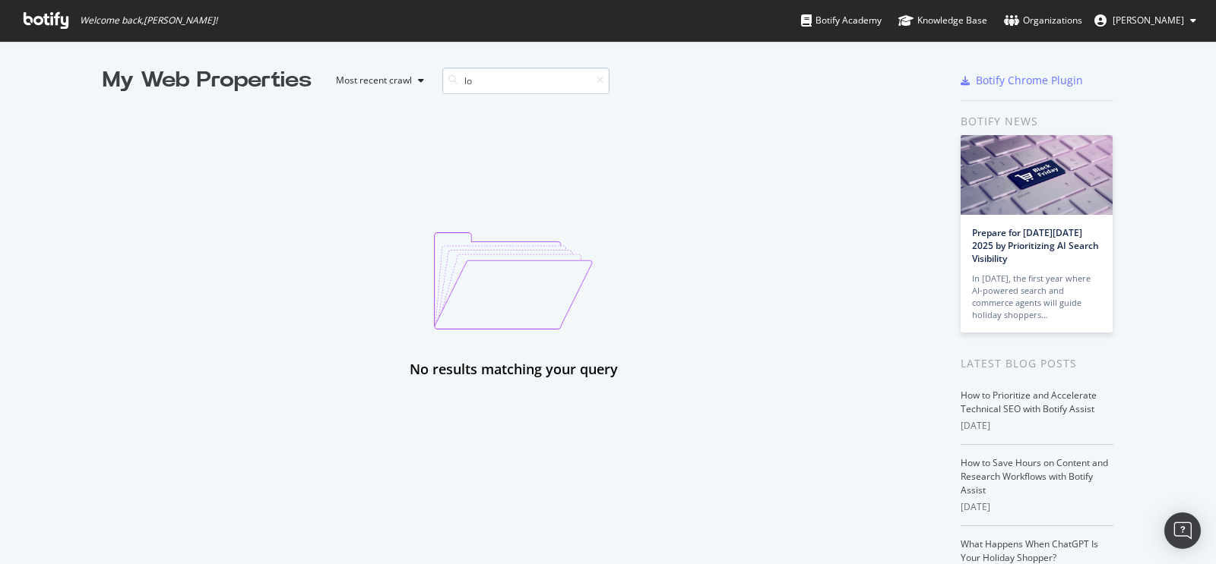
type input "l"
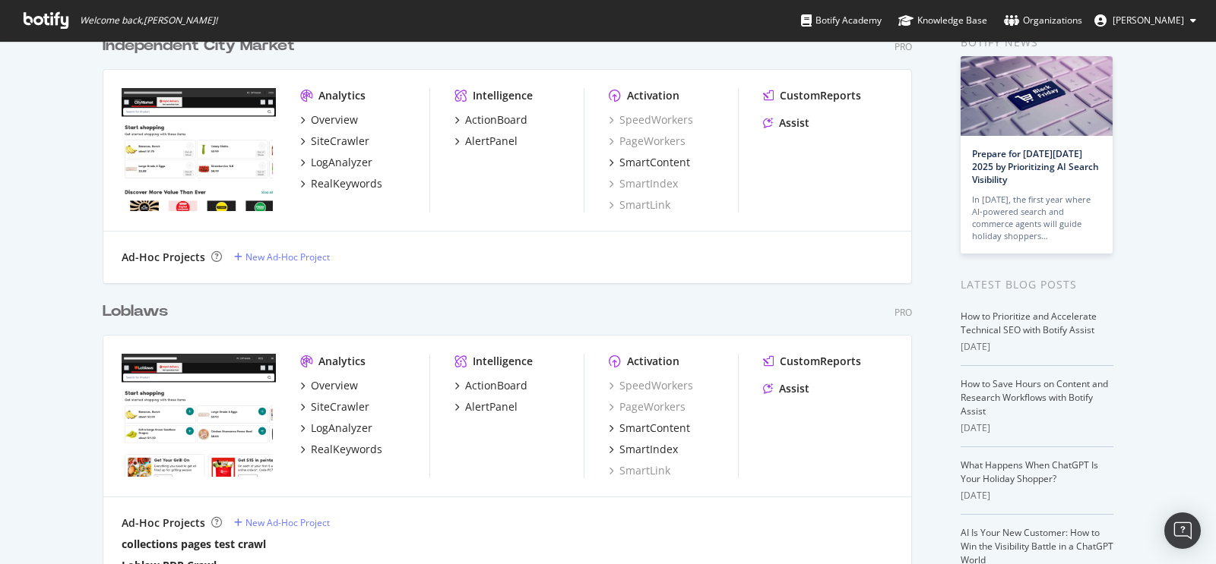
scroll to position [179, 0]
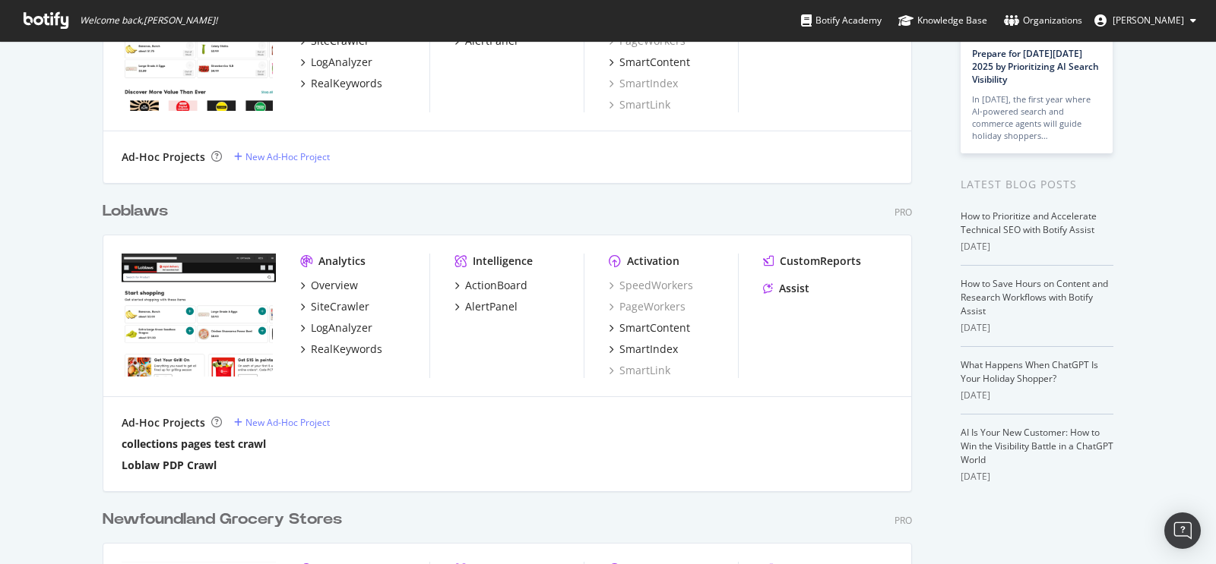
click at [133, 222] on div "Loblaws Pro Analytics Overview SiteCrawler LogAnalyzer RealKeywords Intelligenc…" at bounding box center [513, 336] width 821 height 308
click at [128, 211] on b "Loblaws" at bounding box center [135, 211] width 65 height 15
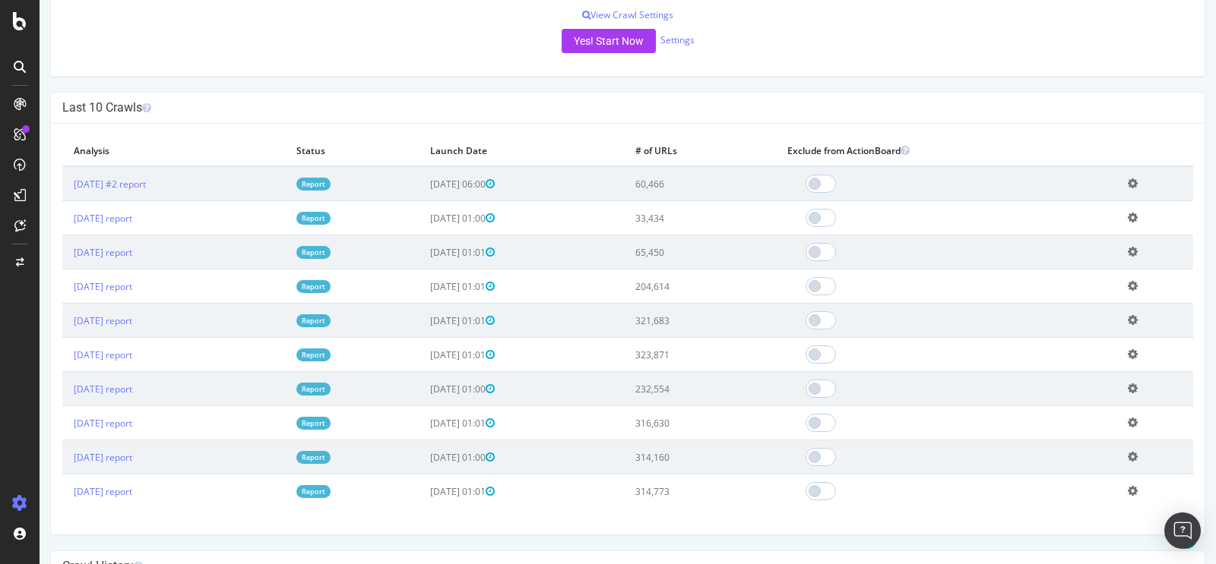
scroll to position [367, 0]
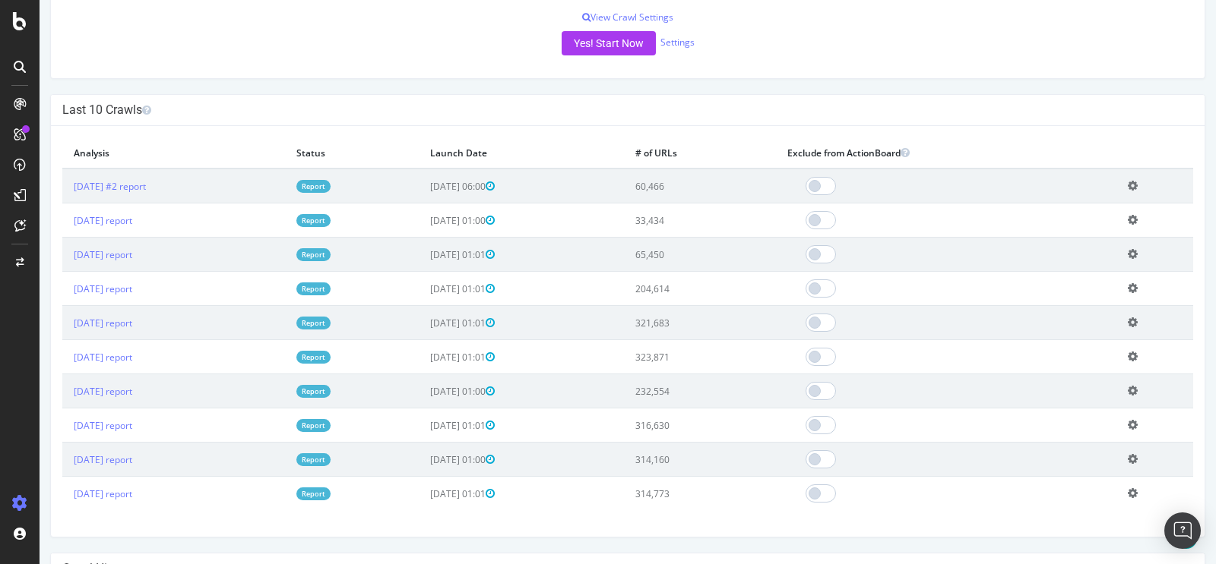
drag, startPoint x: 726, startPoint y: 286, endPoint x: 82, endPoint y: 175, distance: 653.6
click at [82, 175] on tbody "[DATE] #2 report Report [DATE] 06:00 60,466 Add name Delete analysis [DATE] rep…" at bounding box center [627, 340] width 1130 height 342
click at [723, 251] on td "65,450" at bounding box center [699, 255] width 151 height 34
drag, startPoint x: 723, startPoint y: 251, endPoint x: 637, endPoint y: 169, distance: 118.7
click at [637, 169] on tbody "[DATE] #2 report Report [DATE] 06:00 60,466 Add name Delete analysis [DATE] rep…" at bounding box center [627, 340] width 1130 height 342
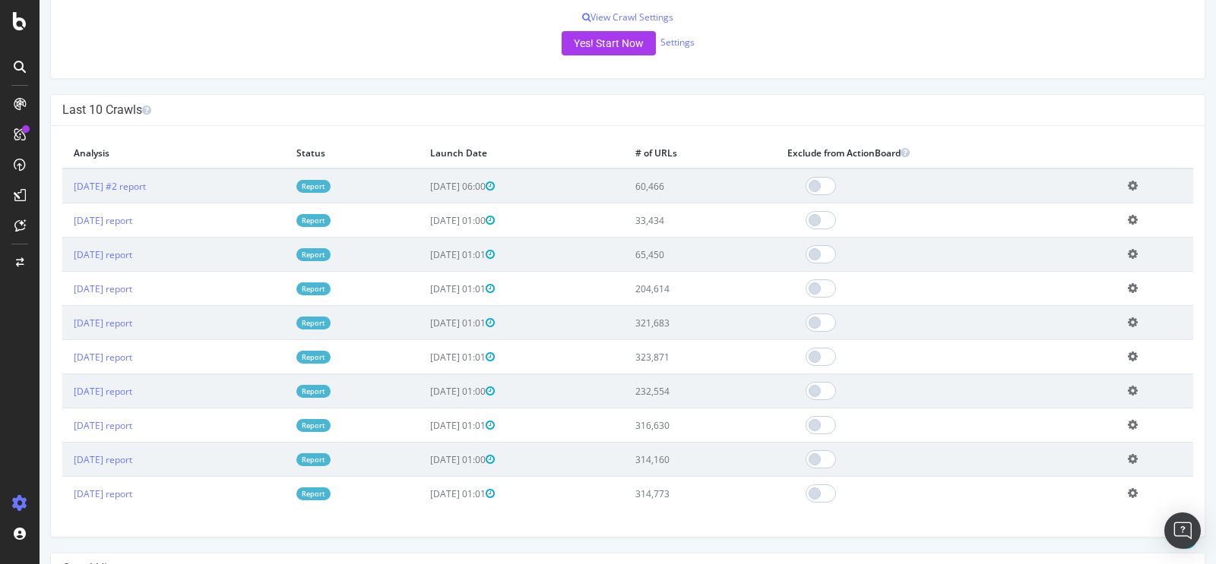
click at [753, 107] on h4 "Last 10 Crawls" at bounding box center [627, 110] width 1130 height 15
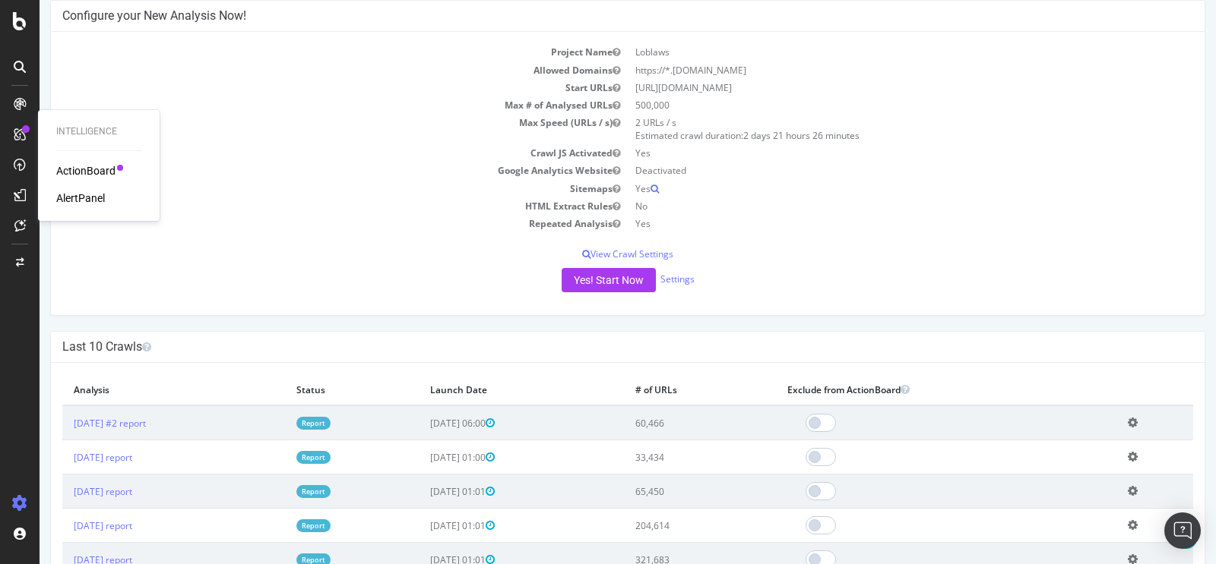
scroll to position [0, 0]
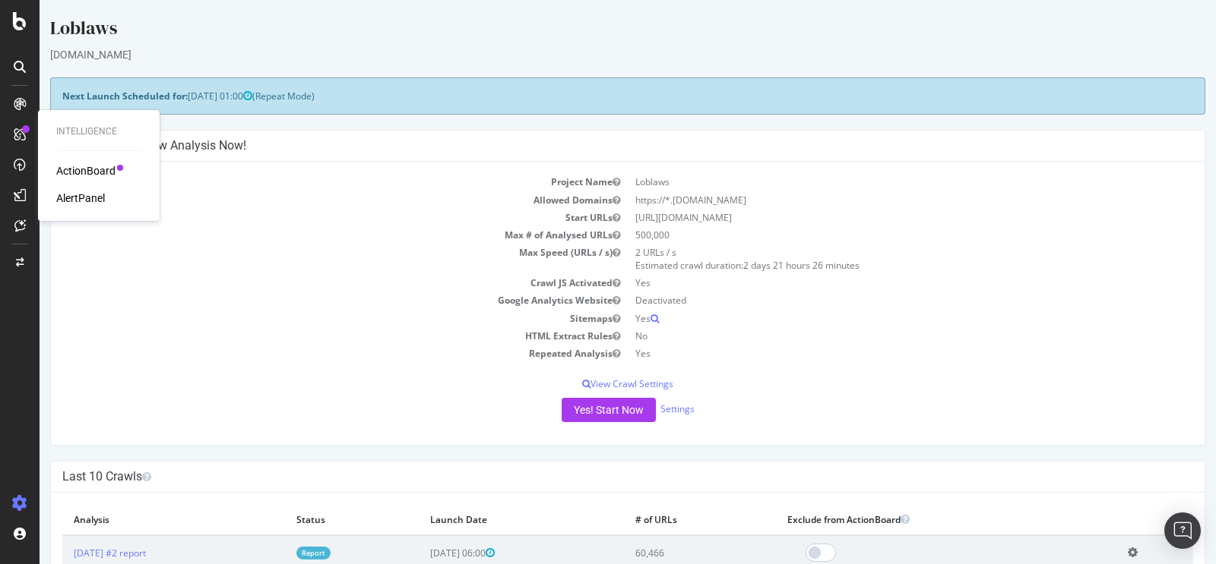
click at [128, 30] on div "Loblaws" at bounding box center [627, 31] width 1155 height 32
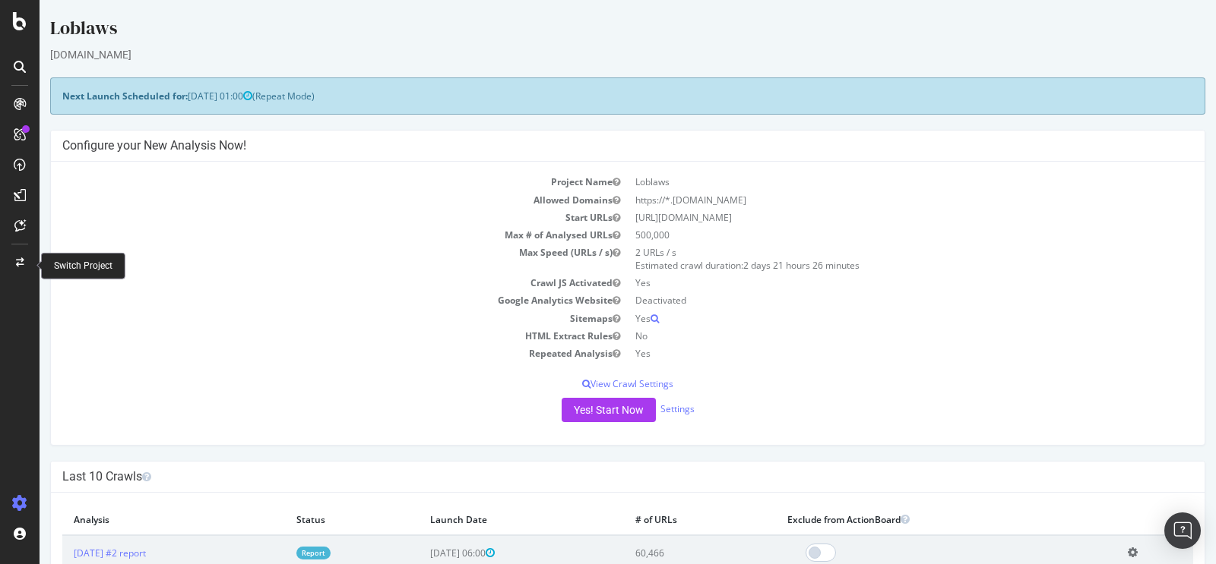
click at [17, 262] on icon at bounding box center [20, 262] width 8 height 9
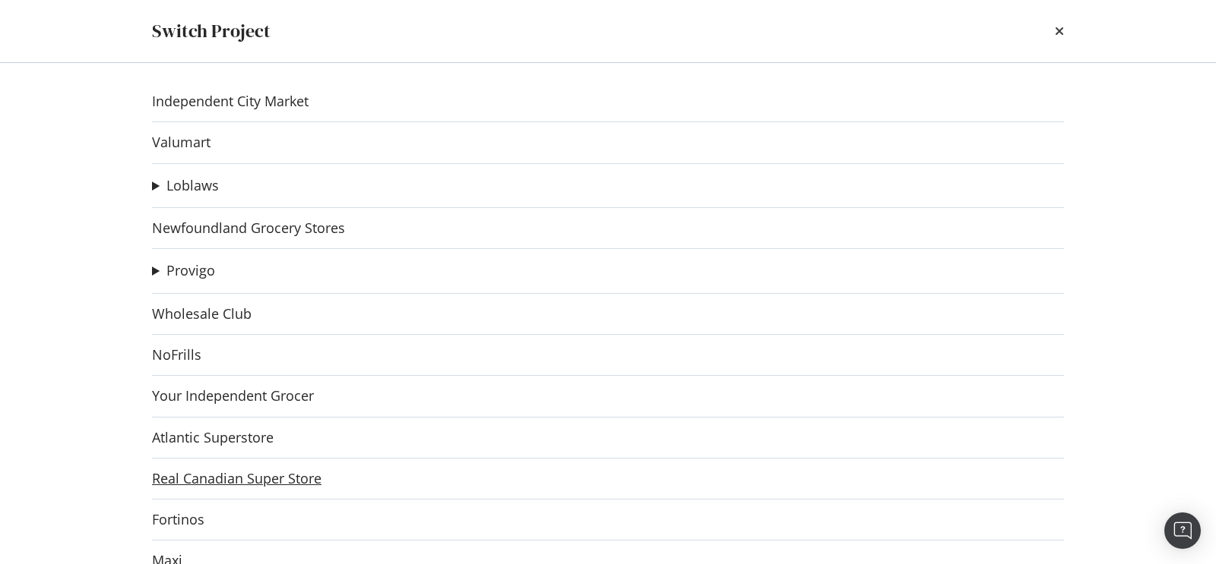
click at [212, 471] on link "Real Canadian Super Store" at bounding box center [236, 479] width 169 height 16
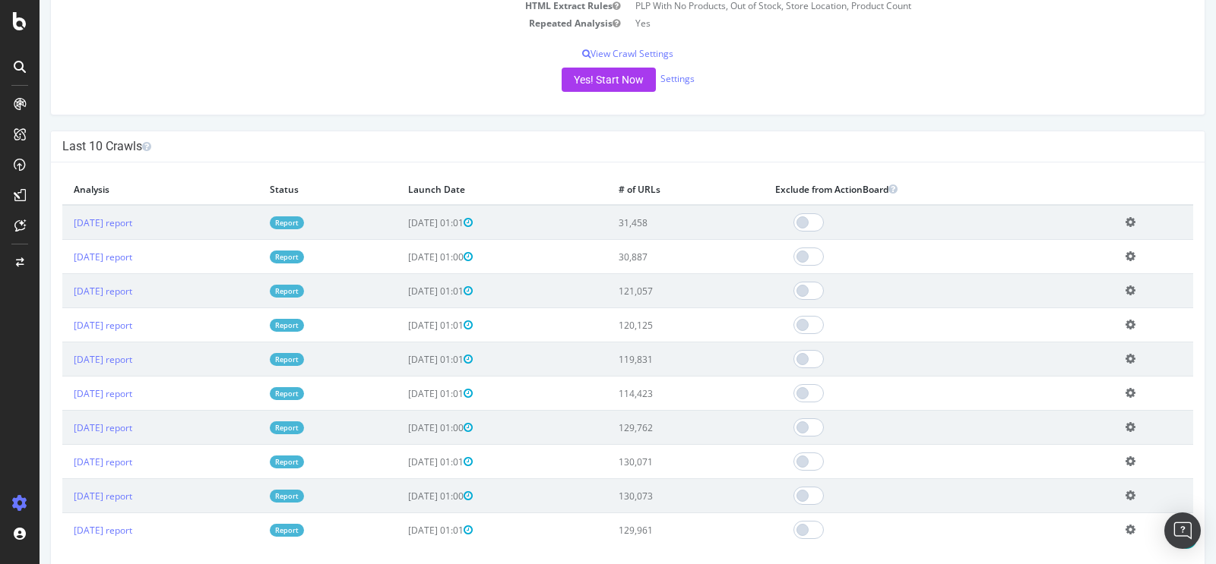
scroll to position [330, 0]
drag, startPoint x: 704, startPoint y: 257, endPoint x: 620, endPoint y: 206, distance: 97.9
click at [620, 206] on tbody "[DATE] report Report [DATE] 01:01 31,458 Add name Delete analysis [DATE] report…" at bounding box center [627, 377] width 1130 height 342
click at [521, 151] on h4 "Last 10 Crawls" at bounding box center [627, 147] width 1130 height 15
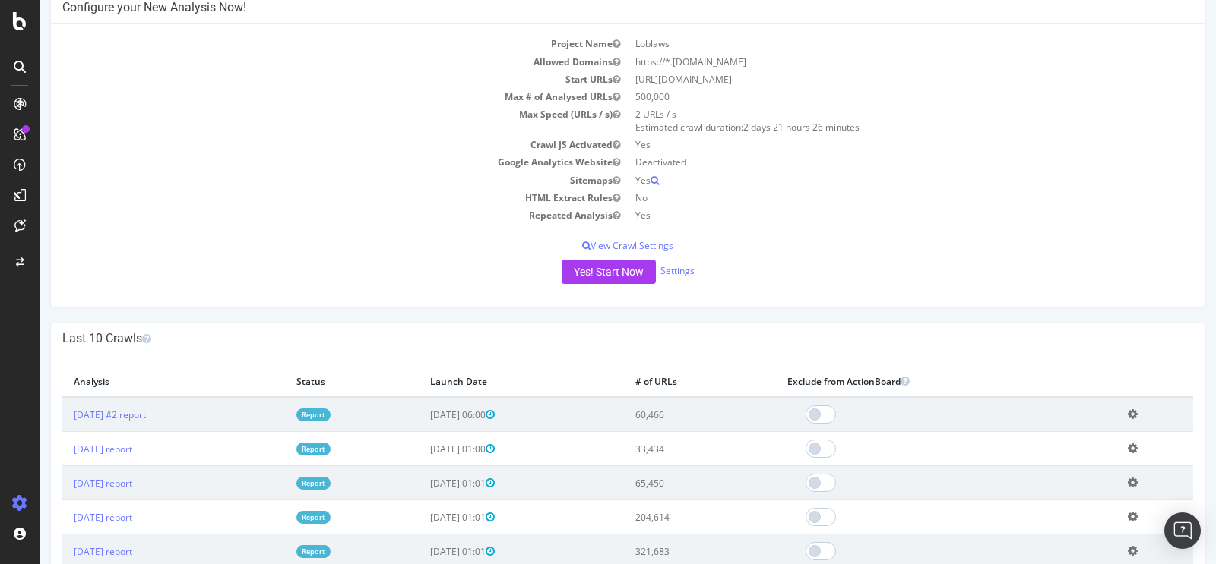
scroll to position [138, 0]
click at [138, 417] on link "[DATE] #2 report" at bounding box center [110, 415] width 72 height 13
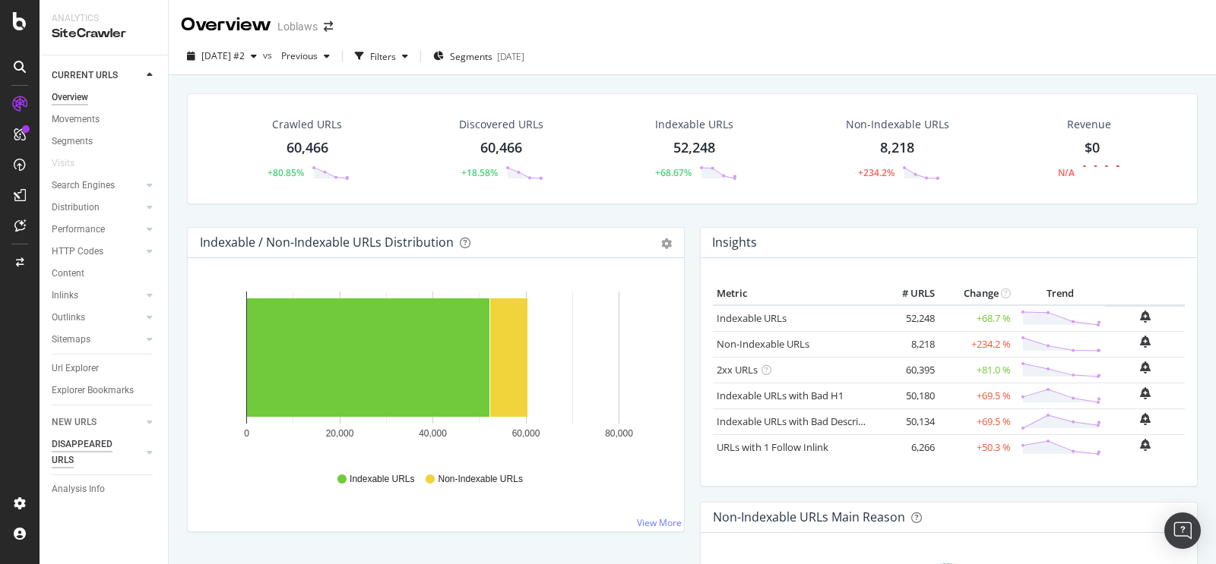
click at [73, 447] on div "DISAPPEARED URLS" at bounding box center [90, 453] width 77 height 32
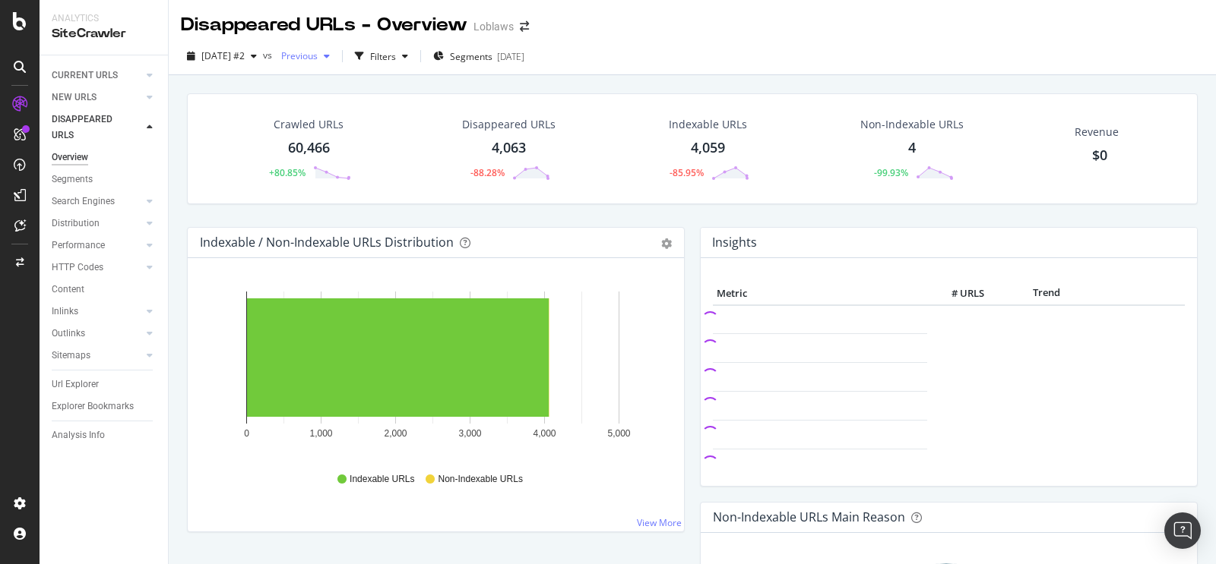
click at [318, 59] on span "Previous" at bounding box center [296, 55] width 43 height 13
click at [349, 198] on div "[DATE]" at bounding box center [342, 195] width 81 height 14
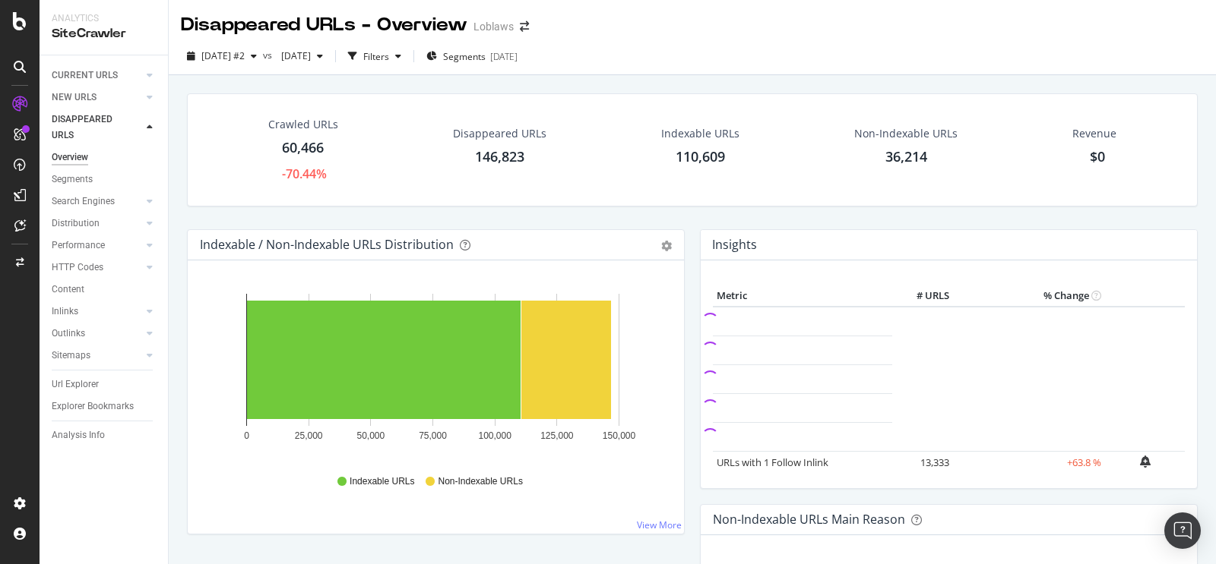
click at [486, 147] on div "146,823" at bounding box center [499, 157] width 49 height 20
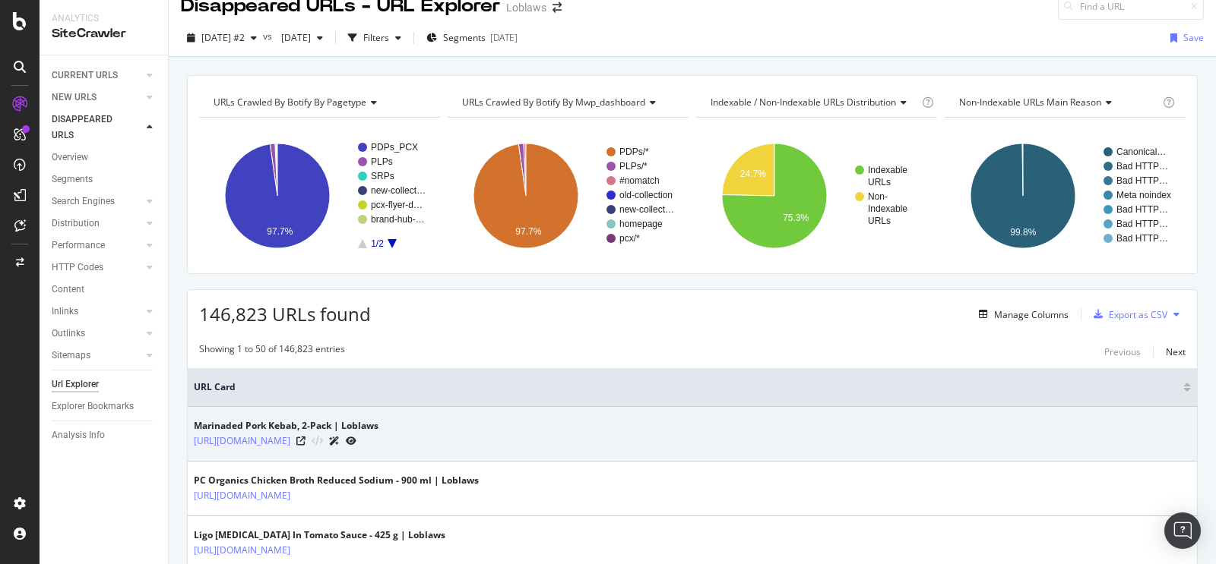
scroll to position [23, 0]
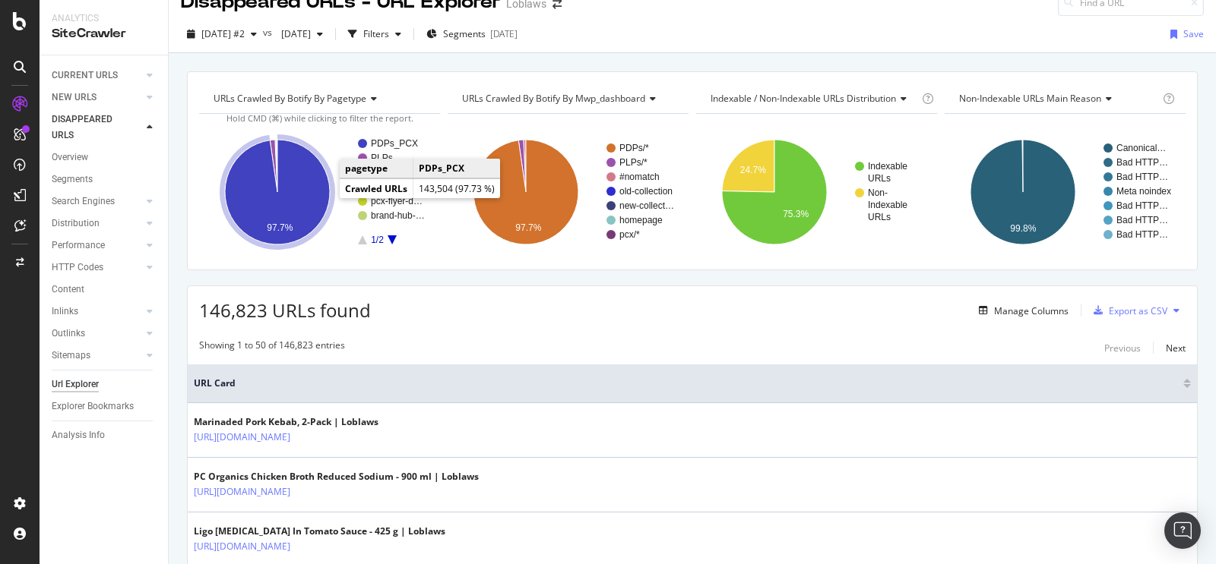
click at [303, 193] on icon "A chart." at bounding box center [277, 192] width 105 height 105
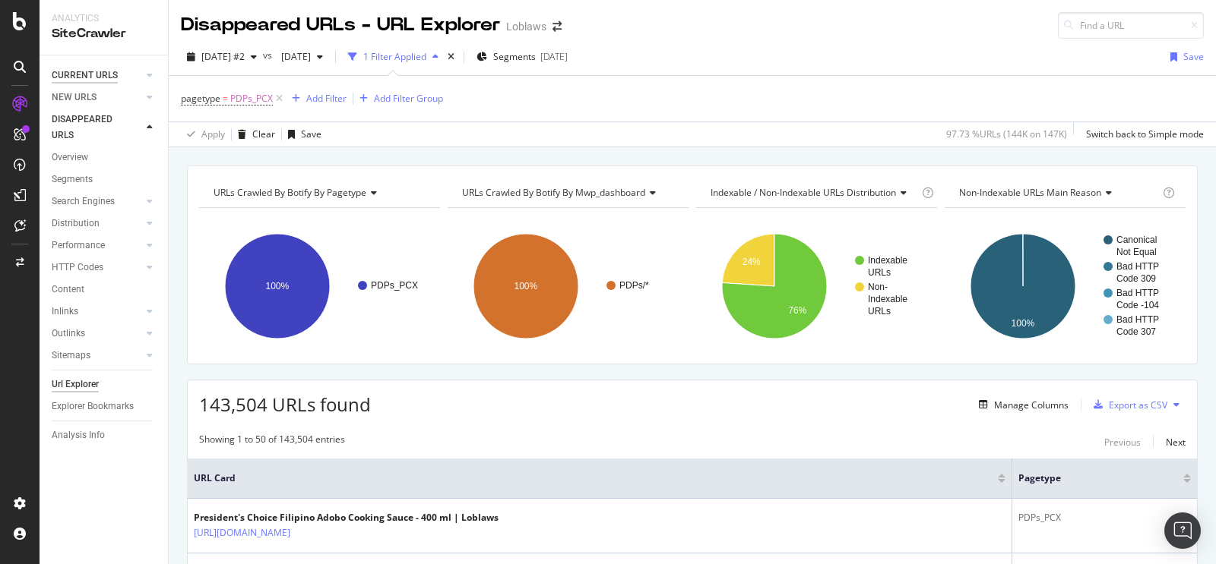
click at [75, 73] on div "CURRENT URLS" at bounding box center [85, 76] width 66 height 16
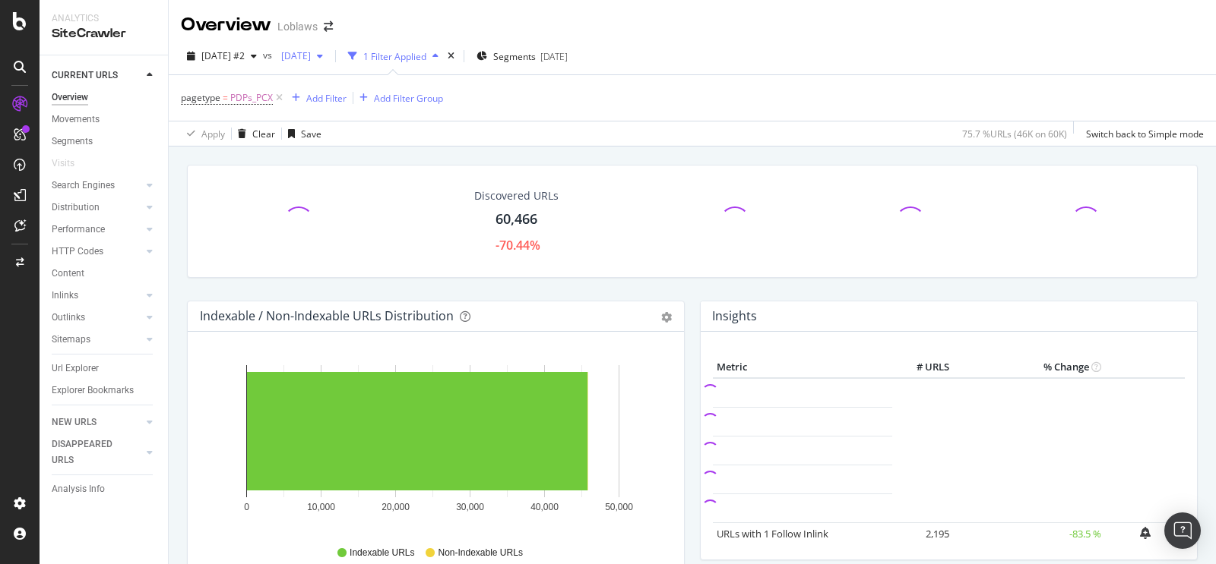
click at [311, 52] on span "[DATE]" at bounding box center [293, 55] width 36 height 13
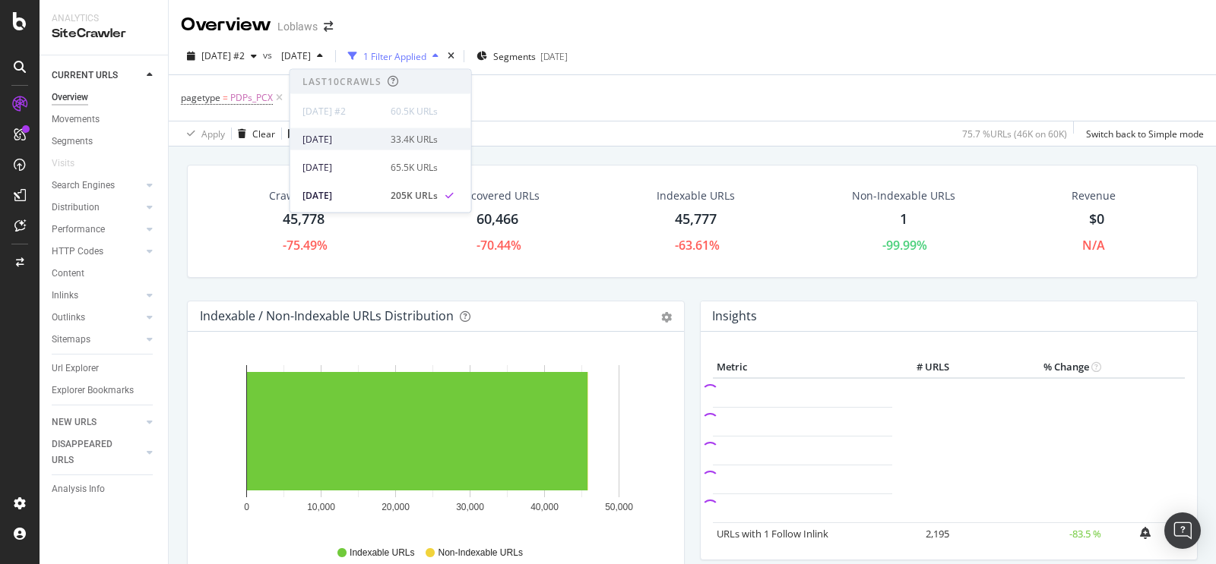
click at [343, 136] on div "[DATE]" at bounding box center [341, 139] width 79 height 14
